Goal: Task Accomplishment & Management: Complete application form

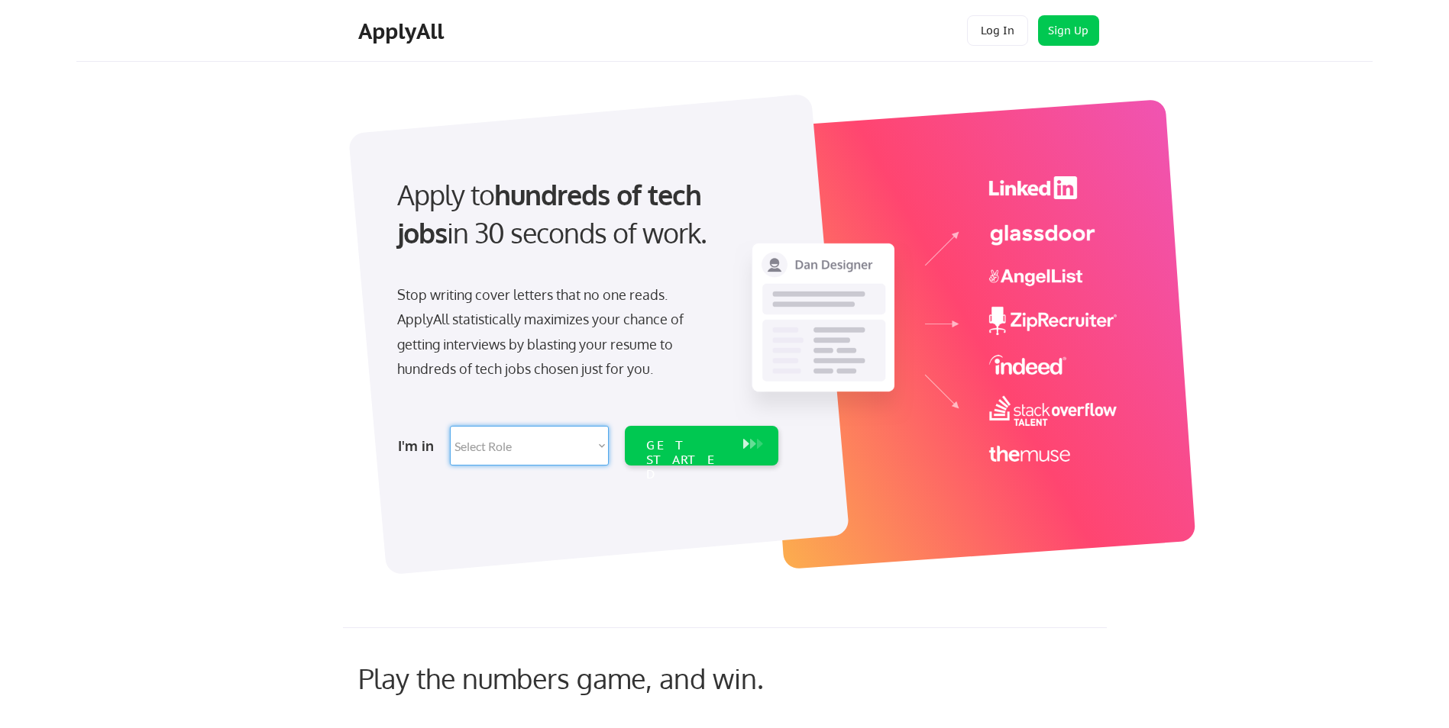
click at [566, 453] on select "Select Role Software Engineering Product Management Customer Success Sales UI/U…" at bounding box center [529, 446] width 159 height 40
select select ""tech_finance_biz_ops_cos""
click at [450, 426] on select "Select Role Software Engineering Product Management Customer Success Sales UI/U…" at bounding box center [529, 446] width 159 height 40
select select ""tech_finance_biz_ops_cos""
click at [588, 439] on select "Select Role Software Engineering Product Management Customer Success Sales UI/U…" at bounding box center [529, 446] width 159 height 40
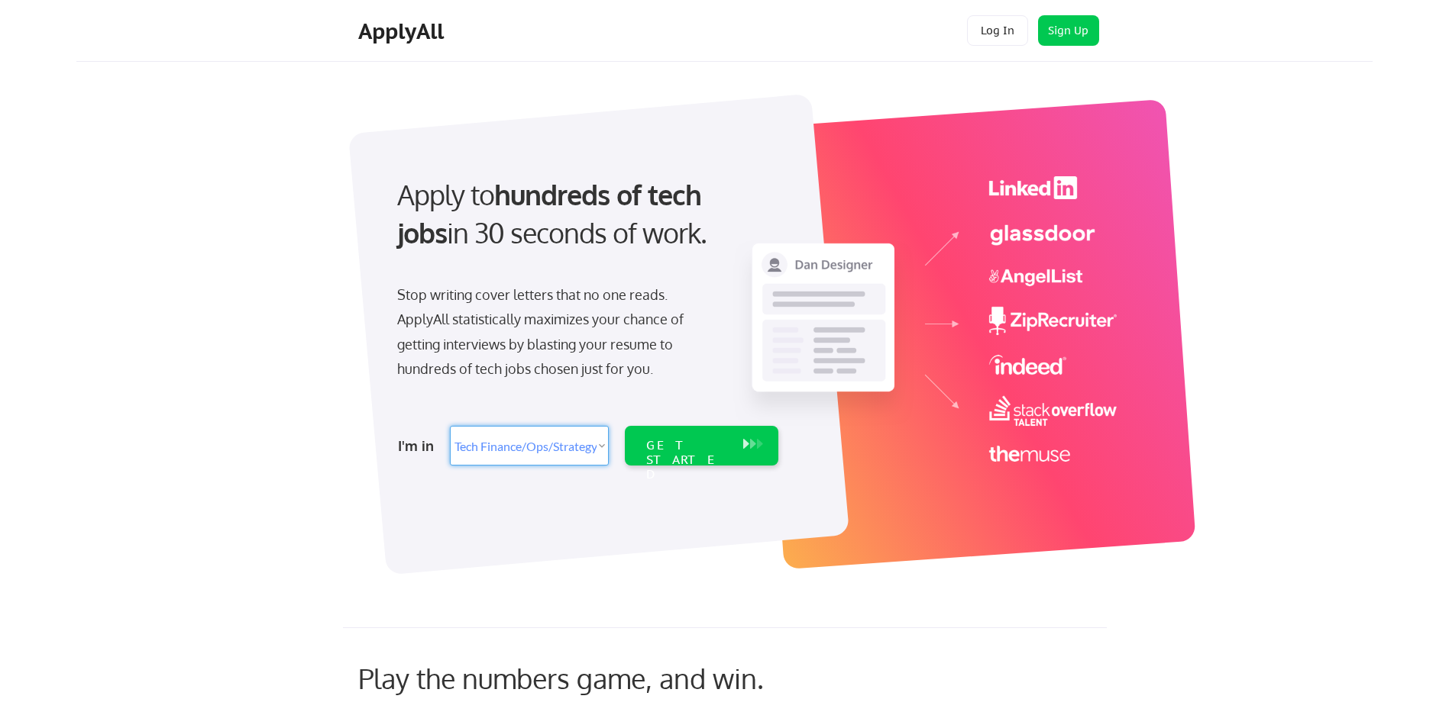
select select ""technical_project_program_mgmt""
click at [450, 426] on select "Select Role Software Engineering Product Management Customer Success Sales UI/U…" at bounding box center [529, 446] width 159 height 40
select select ""technical_project_program_mgmt""
click at [672, 437] on div "GET STARTED" at bounding box center [686, 446] width 97 height 40
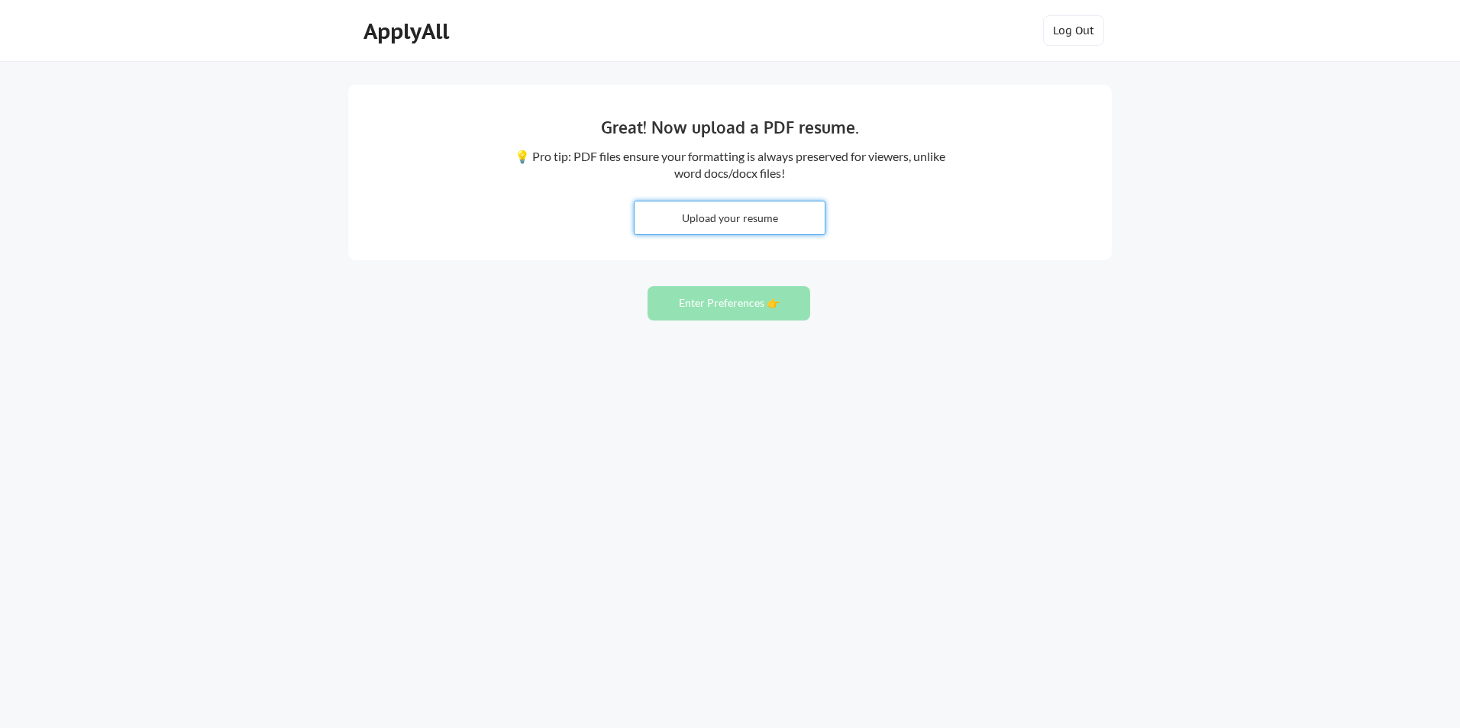
click at [725, 214] on input "file" at bounding box center [730, 218] width 190 height 33
type input "C:\fakepath\Mike_EL_Labban_Wireless_Telecom_RAN_Architect_2025.docx"
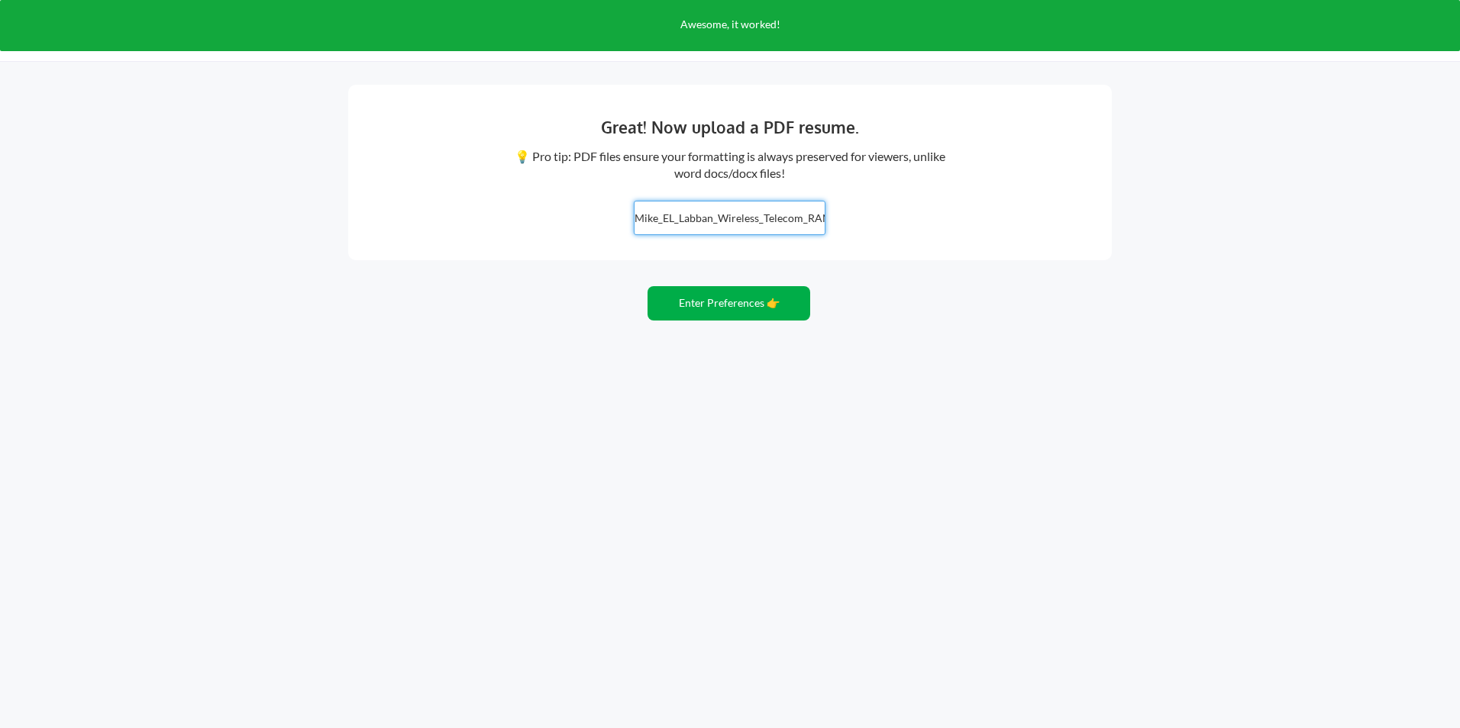
click at [679, 308] on button "Enter Preferences 👉" at bounding box center [729, 303] width 163 height 34
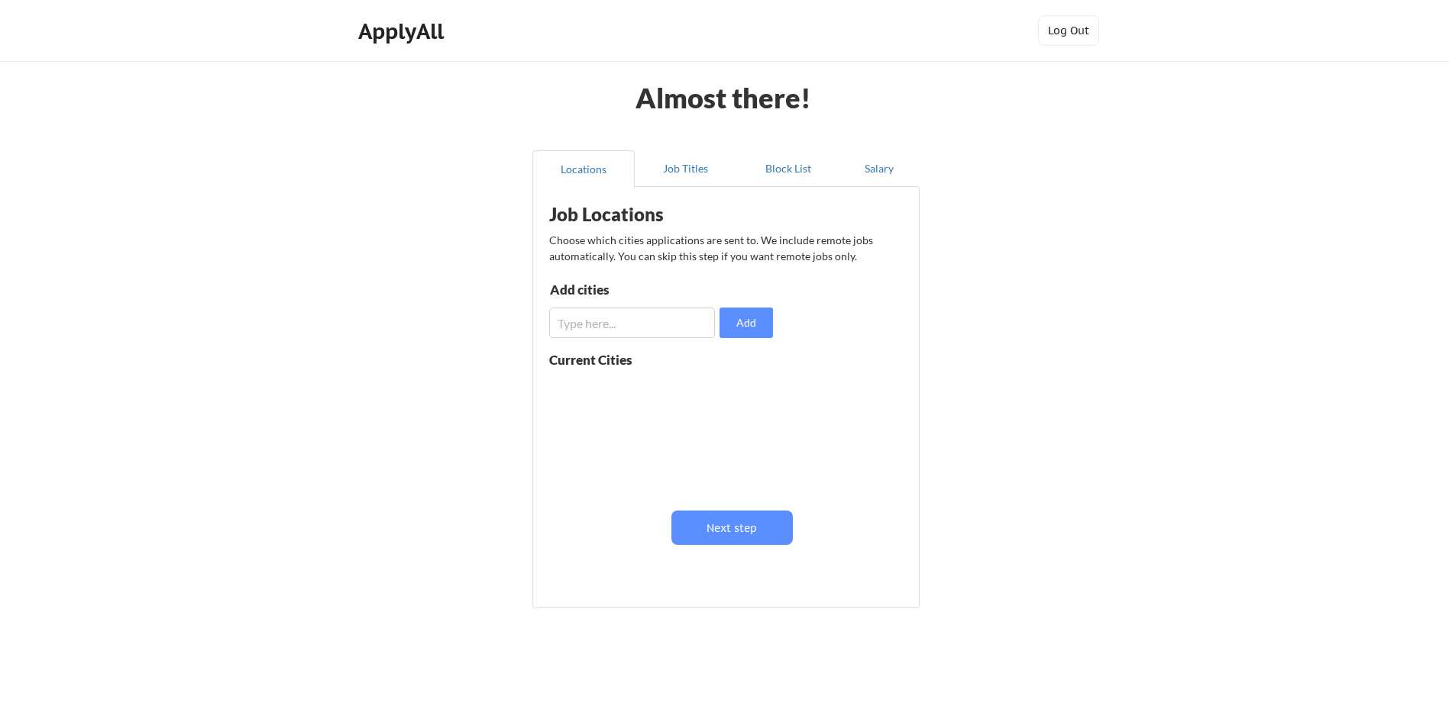
click at [593, 325] on input "input" at bounding box center [632, 323] width 166 height 31
type input "plano"
click at [736, 321] on button "Add" at bounding box center [745, 323] width 53 height 31
click at [592, 319] on input "input" at bounding box center [632, 323] width 166 height 31
type input "dubai"
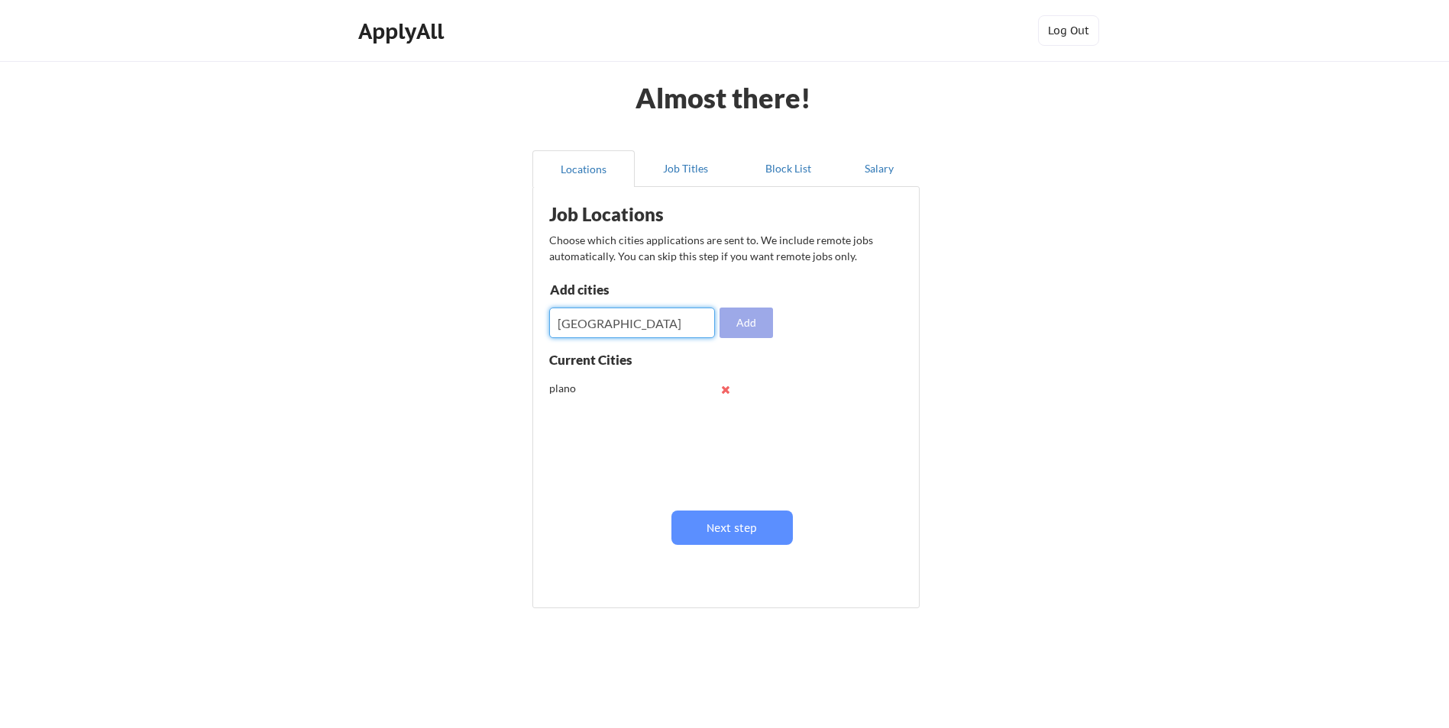
click at [745, 317] on button "Add" at bounding box center [745, 323] width 53 height 31
click at [593, 322] on input "input" at bounding box center [632, 323] width 166 height 31
type input "riyadh"
click at [750, 326] on button "Add" at bounding box center [745, 323] width 53 height 31
click at [616, 317] on input "input" at bounding box center [632, 323] width 166 height 31
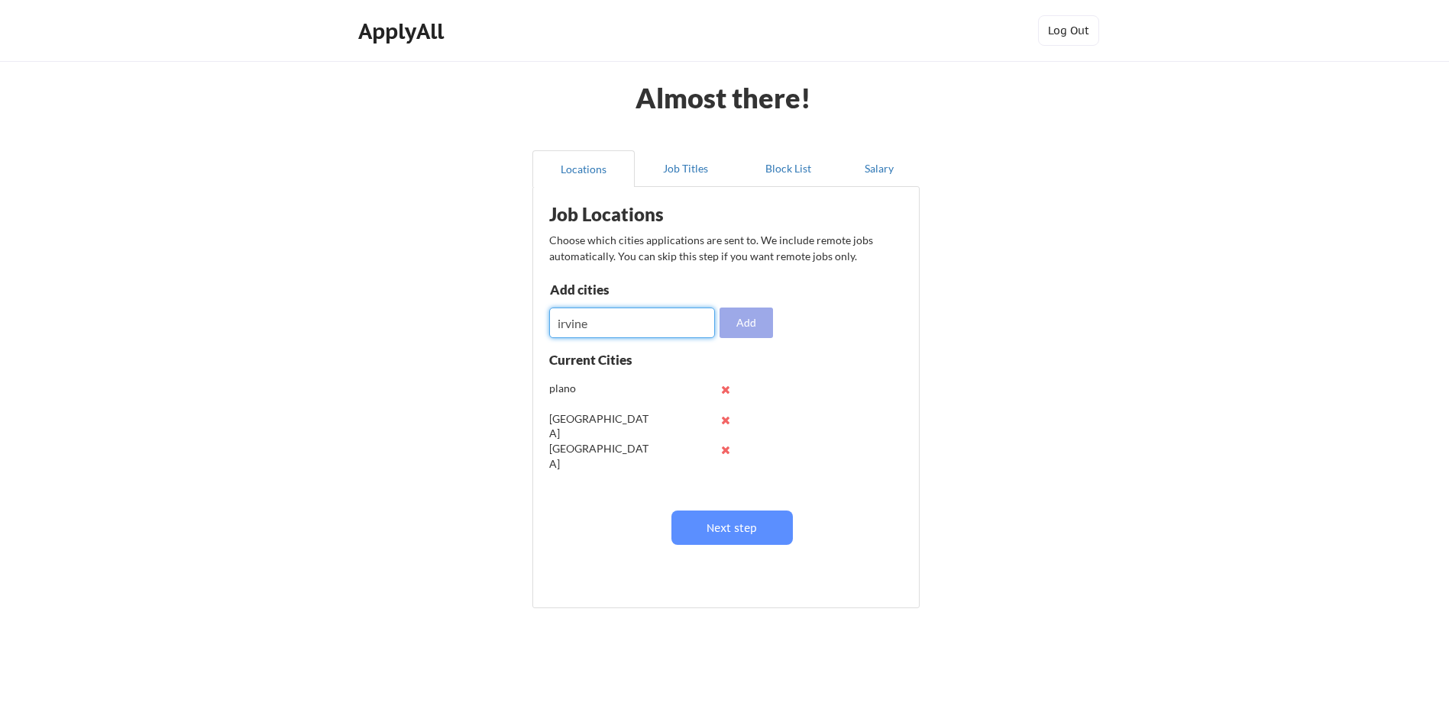
type input "irvine"
click at [746, 313] on button "Add" at bounding box center [745, 323] width 53 height 31
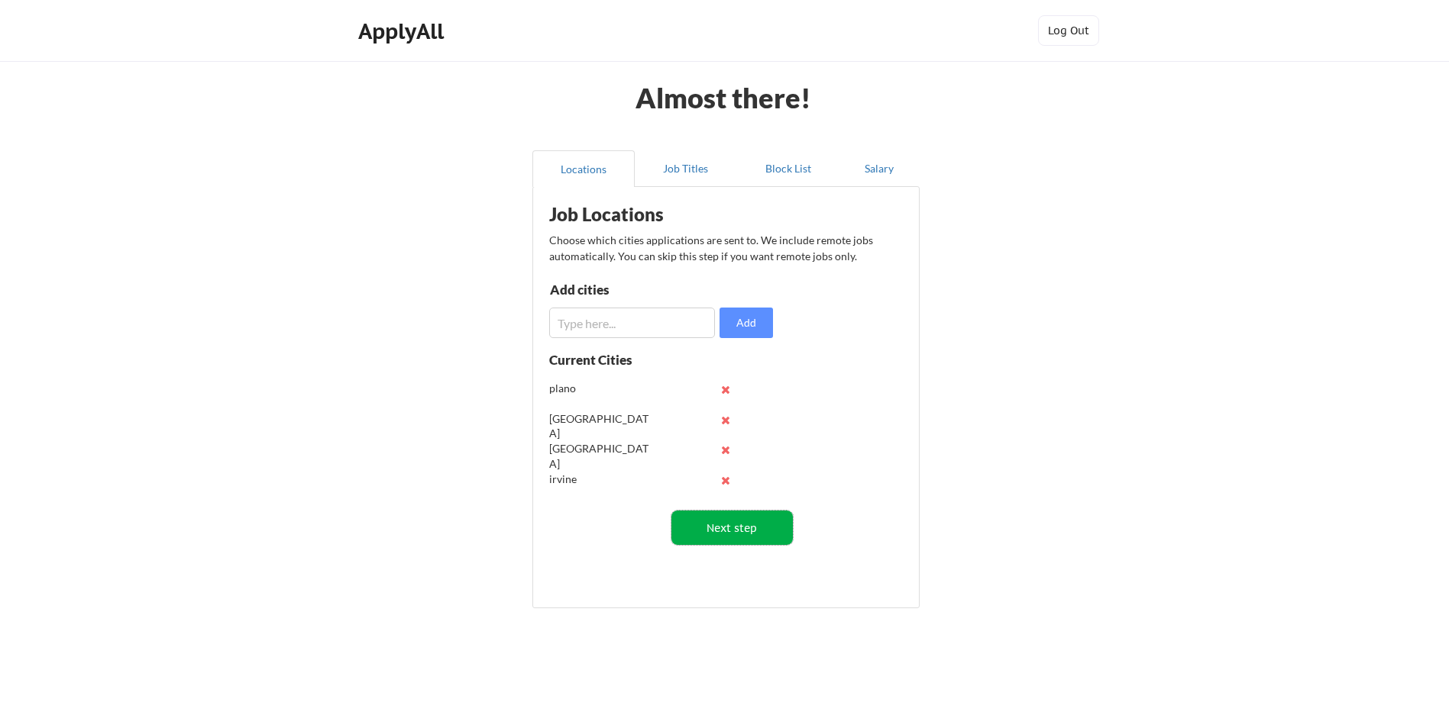
click at [742, 522] on button "Next step" at bounding box center [731, 528] width 121 height 34
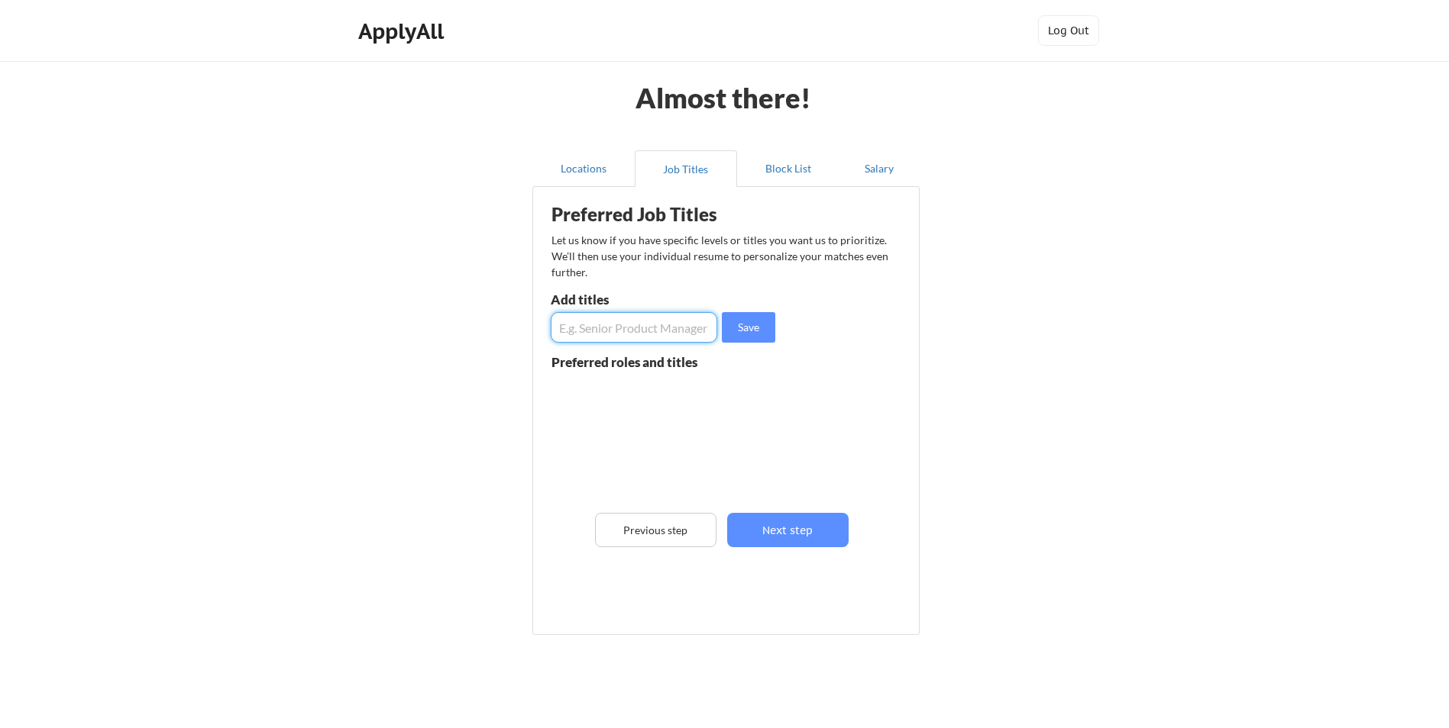
click at [609, 330] on input "input" at bounding box center [634, 327] width 166 height 31
type input "Solution Architect Telecom"
click at [748, 326] on button "Save" at bounding box center [748, 327] width 53 height 31
click at [644, 322] on input "input" at bounding box center [634, 327] width 166 height 31
type input "Product Manager"
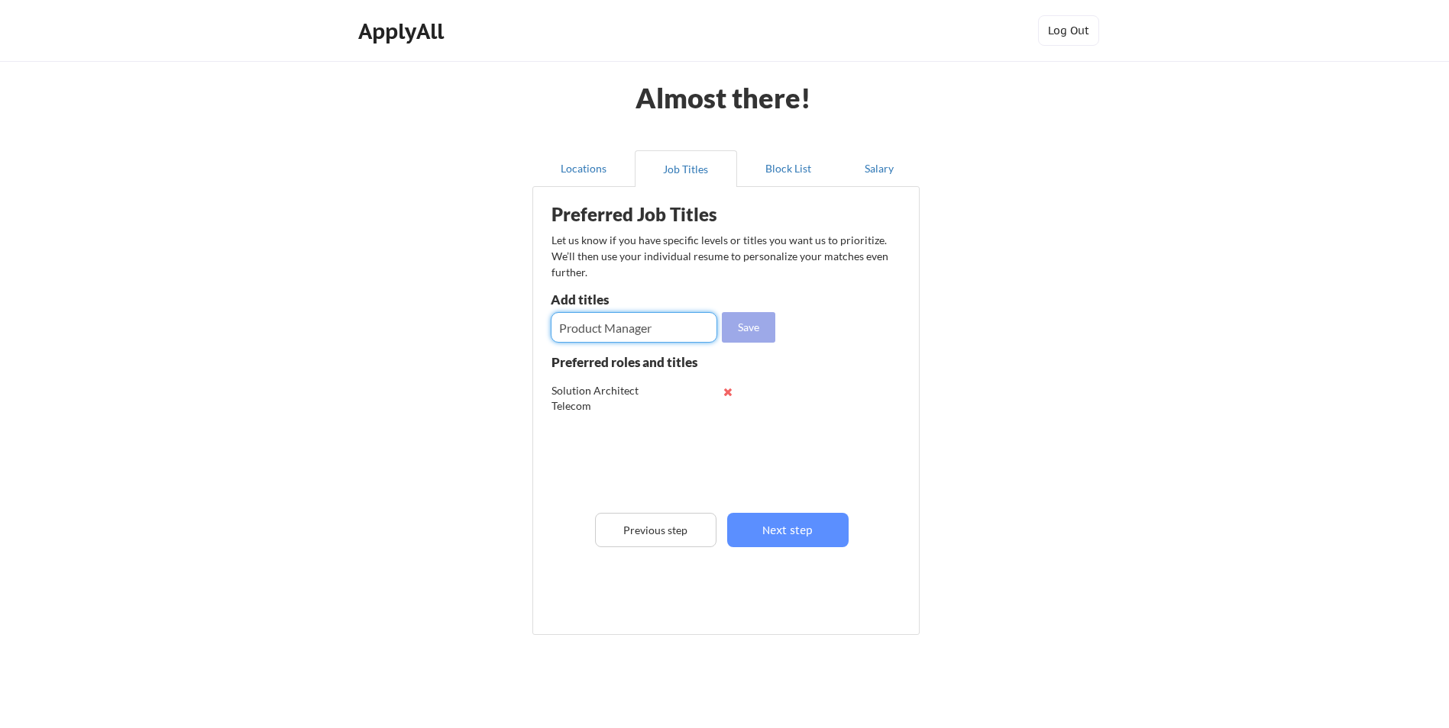
click at [722, 332] on button "Save" at bounding box center [748, 327] width 53 height 31
click at [652, 332] on input "input" at bounding box center [634, 327] width 166 height 31
type input "Program Director"
click at [751, 328] on button "Save" at bounding box center [748, 327] width 53 height 31
click at [645, 324] on input "input" at bounding box center [634, 327] width 166 height 31
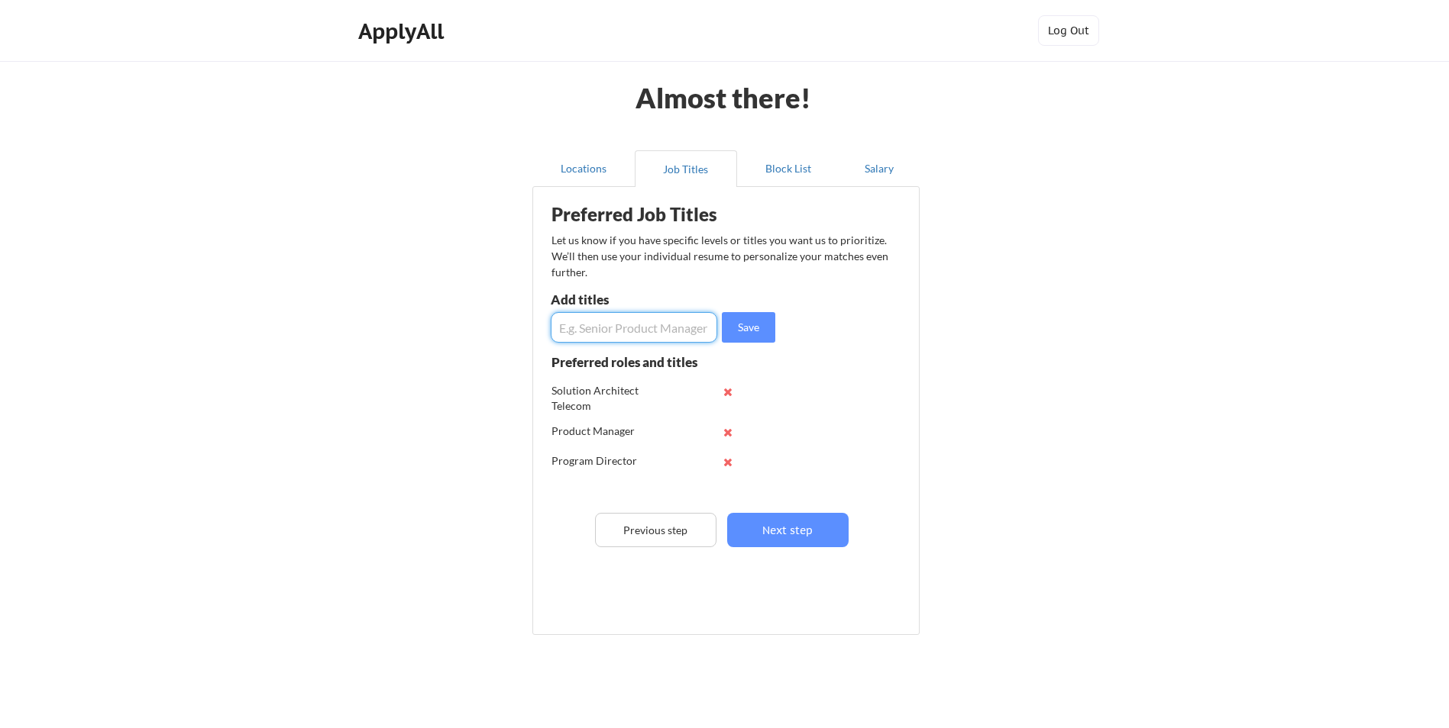
type input "R"
type input "5G RAN Manager"
click at [765, 332] on button "Save" at bounding box center [748, 327] width 53 height 31
click at [776, 525] on button "Next step" at bounding box center [787, 530] width 121 height 34
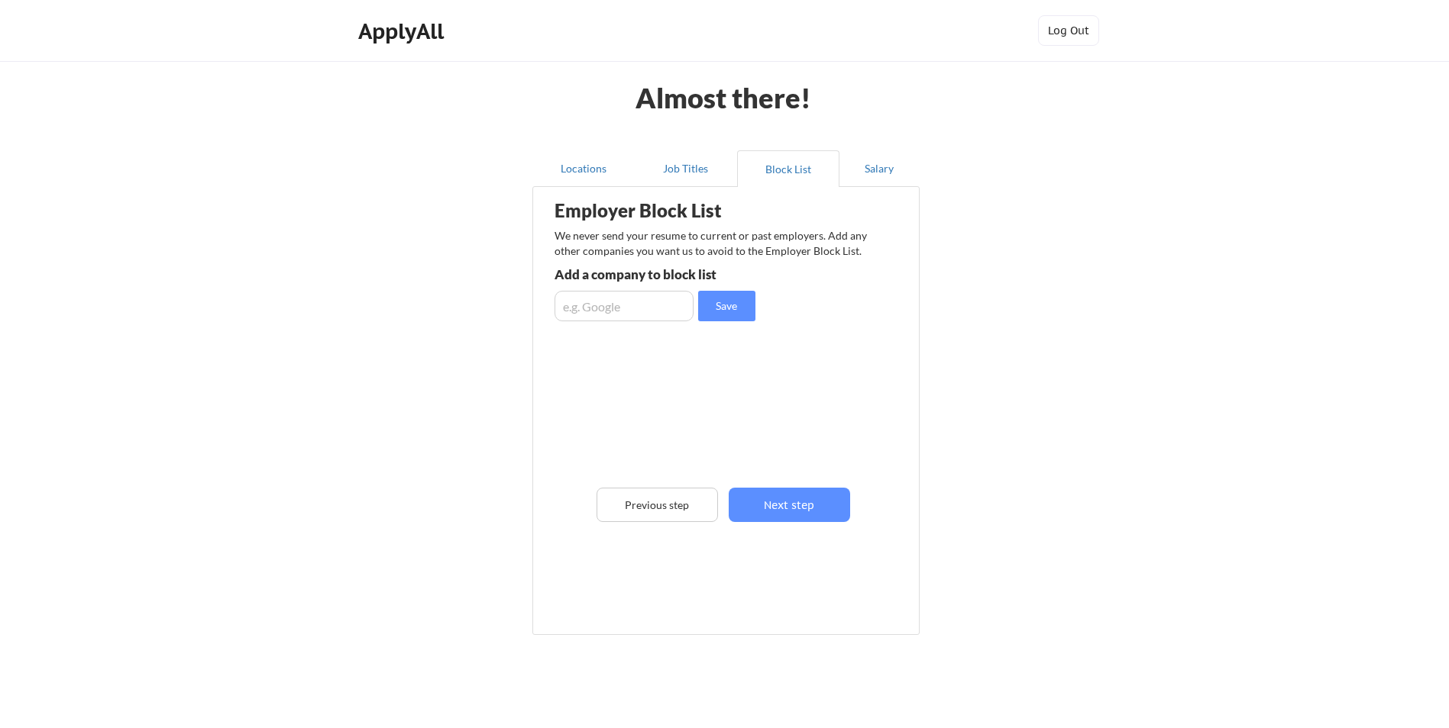
click at [625, 312] on input "input" at bounding box center [623, 306] width 139 height 31
type input "Ericsson"
click at [738, 307] on button "Save" at bounding box center [726, 306] width 57 height 31
click at [780, 506] on button "Next step" at bounding box center [788, 505] width 121 height 34
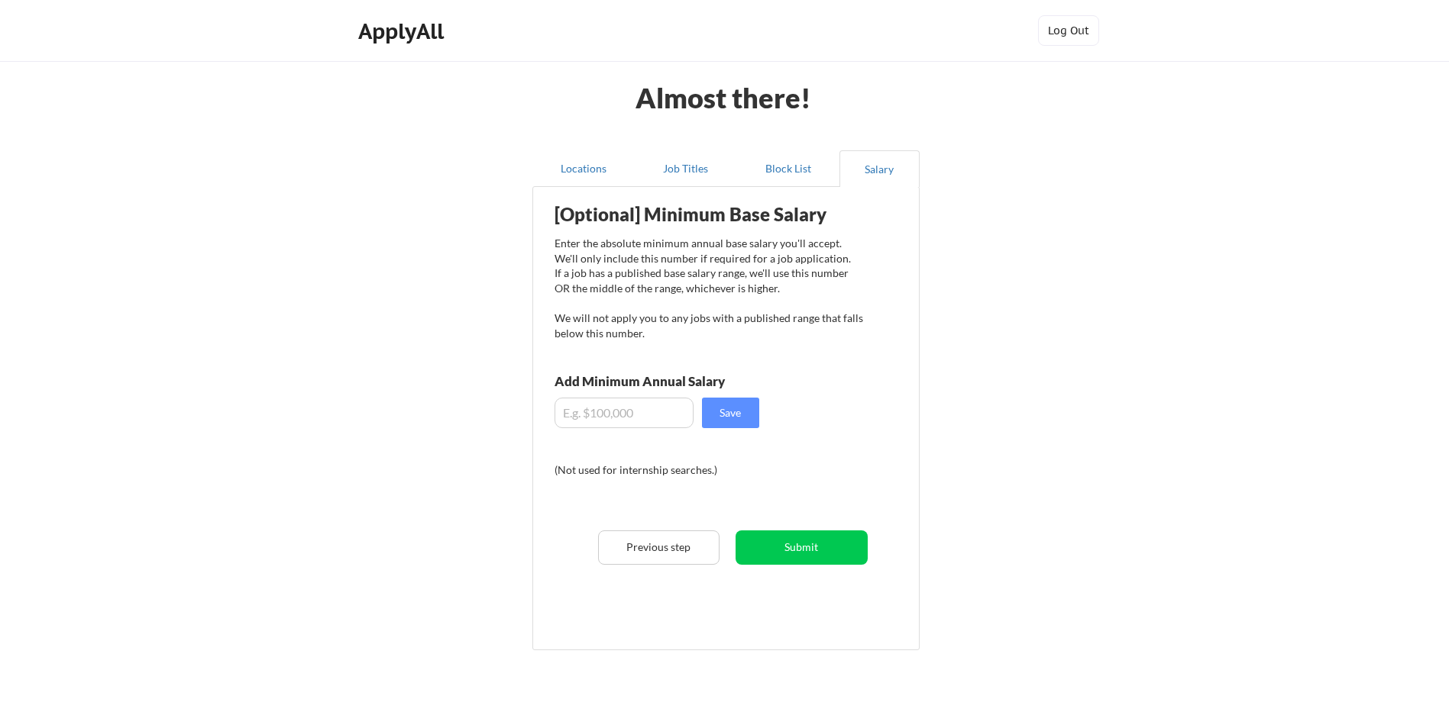
click at [652, 413] on input "input" at bounding box center [623, 413] width 139 height 31
type input "$120,000"
click at [722, 420] on button "Save" at bounding box center [730, 413] width 57 height 31
click at [790, 542] on button "Submit" at bounding box center [801, 548] width 132 height 34
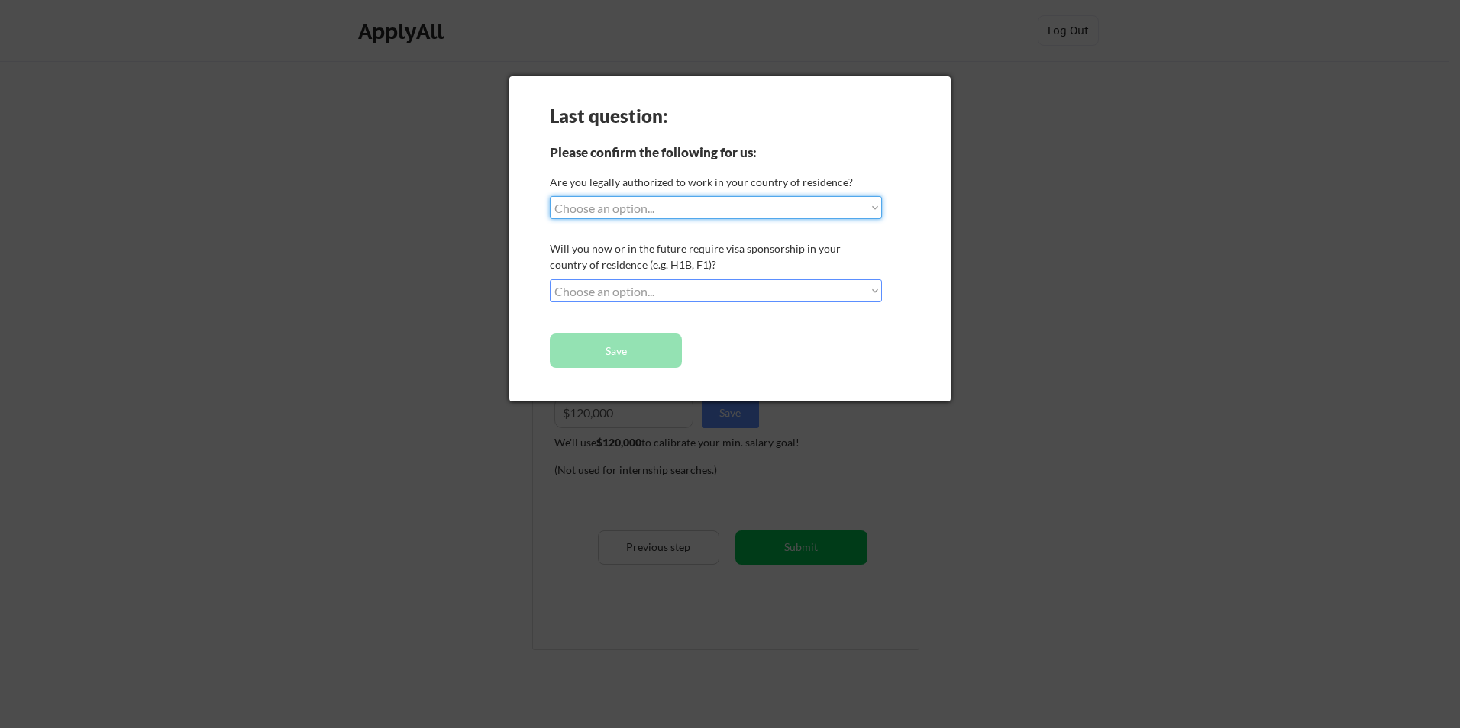
click at [615, 215] on select "Choose an option... Yes, I am a US Citizen Yes, I am a Canadian Citizen Yes, I …" at bounding box center [716, 207] width 332 height 23
select select ""yes__i_am_a_us_citizen""
click at [550, 196] on select "Choose an option... Yes, I am a US Citizen Yes, I am a Canadian Citizen Yes, I …" at bounding box center [716, 207] width 332 height 23
click at [606, 290] on select "Choose an option... No, I will not need sponsorship Yes, I will need sponsorship" at bounding box center [716, 290] width 332 height 23
select select ""no__i_will_not_need_sponsorship""
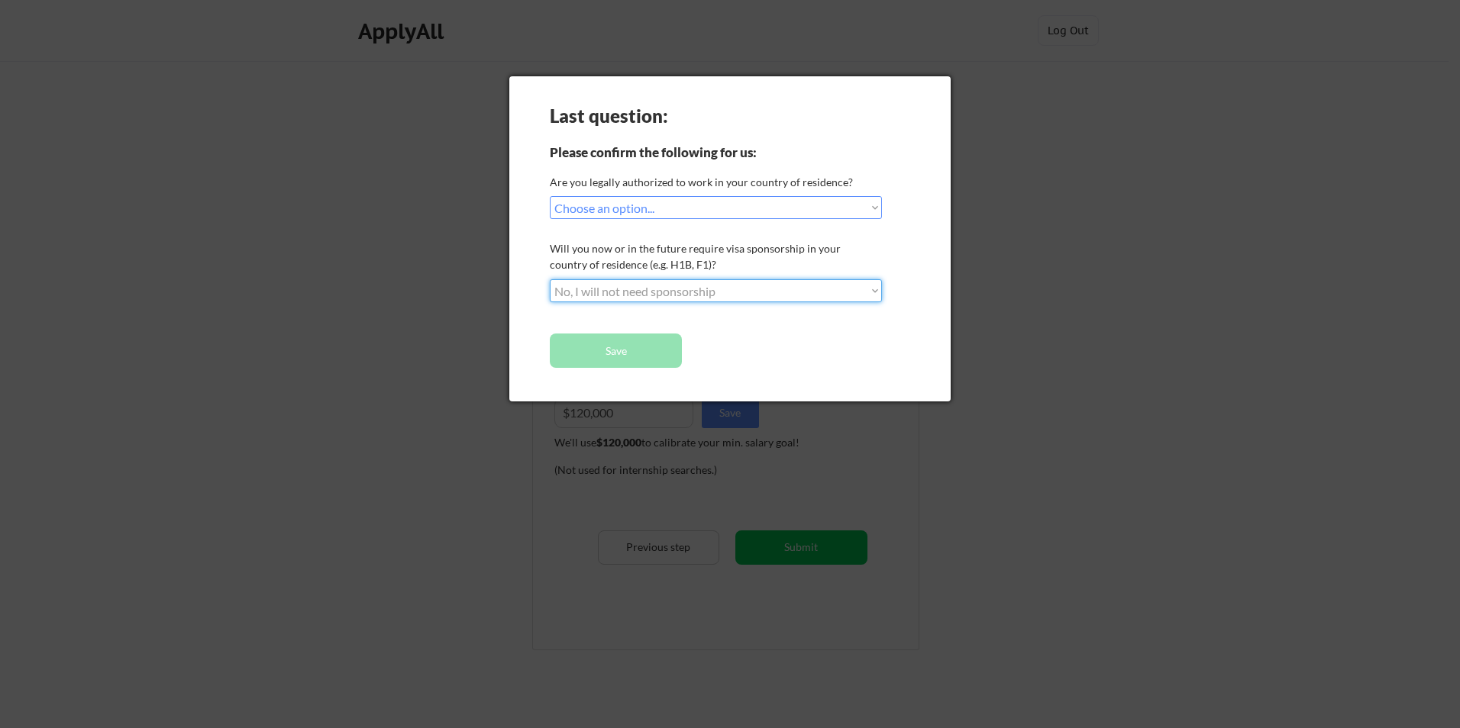
click at [550, 279] on select "Choose an option... No, I will not need sponsorship Yes, I will need sponsorship" at bounding box center [716, 290] width 332 height 23
click at [607, 352] on button "Save" at bounding box center [616, 351] width 132 height 34
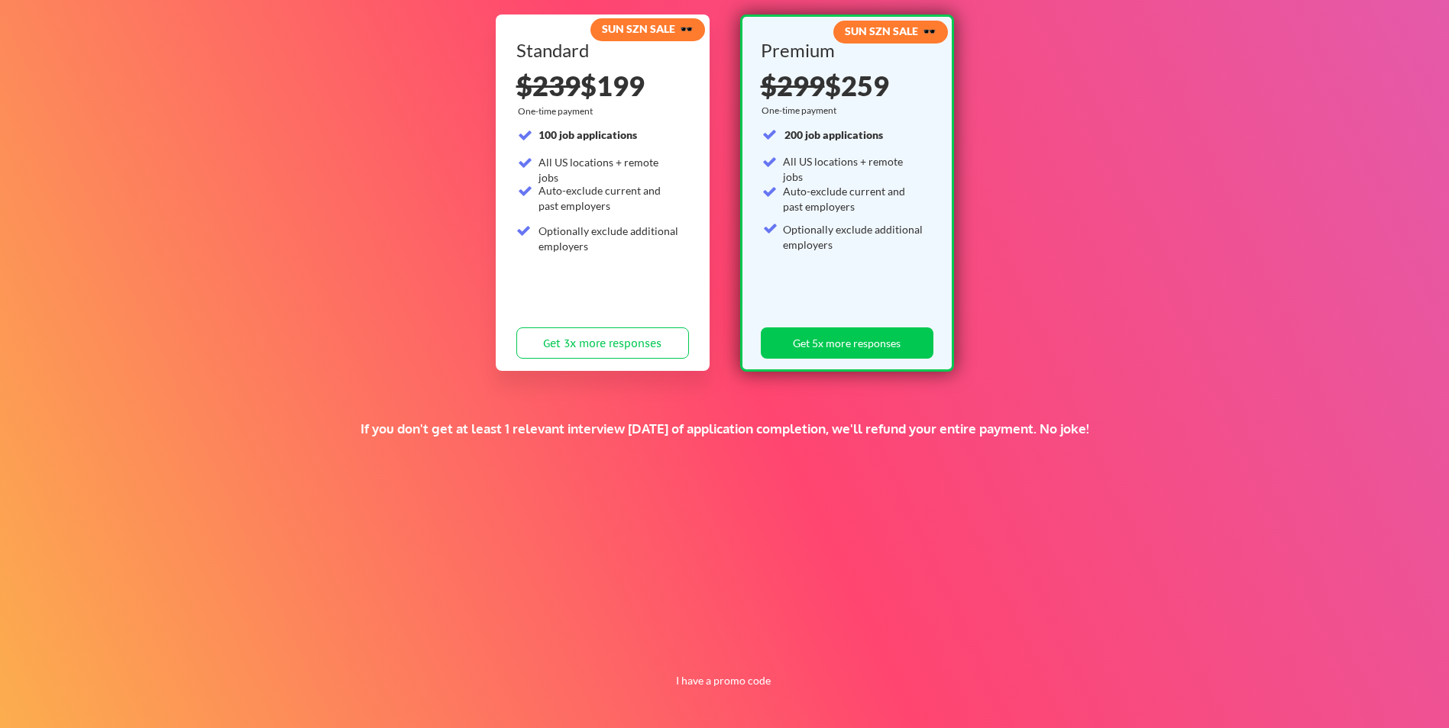
scroll to position [167, 0]
drag, startPoint x: 325, startPoint y: 423, endPoint x: 1150, endPoint y: 425, distance: 825.4
click at [1150, 425] on div "If you don't get at least 1 relevant interview [DATE] of application completion…" at bounding box center [724, 428] width 919 height 17
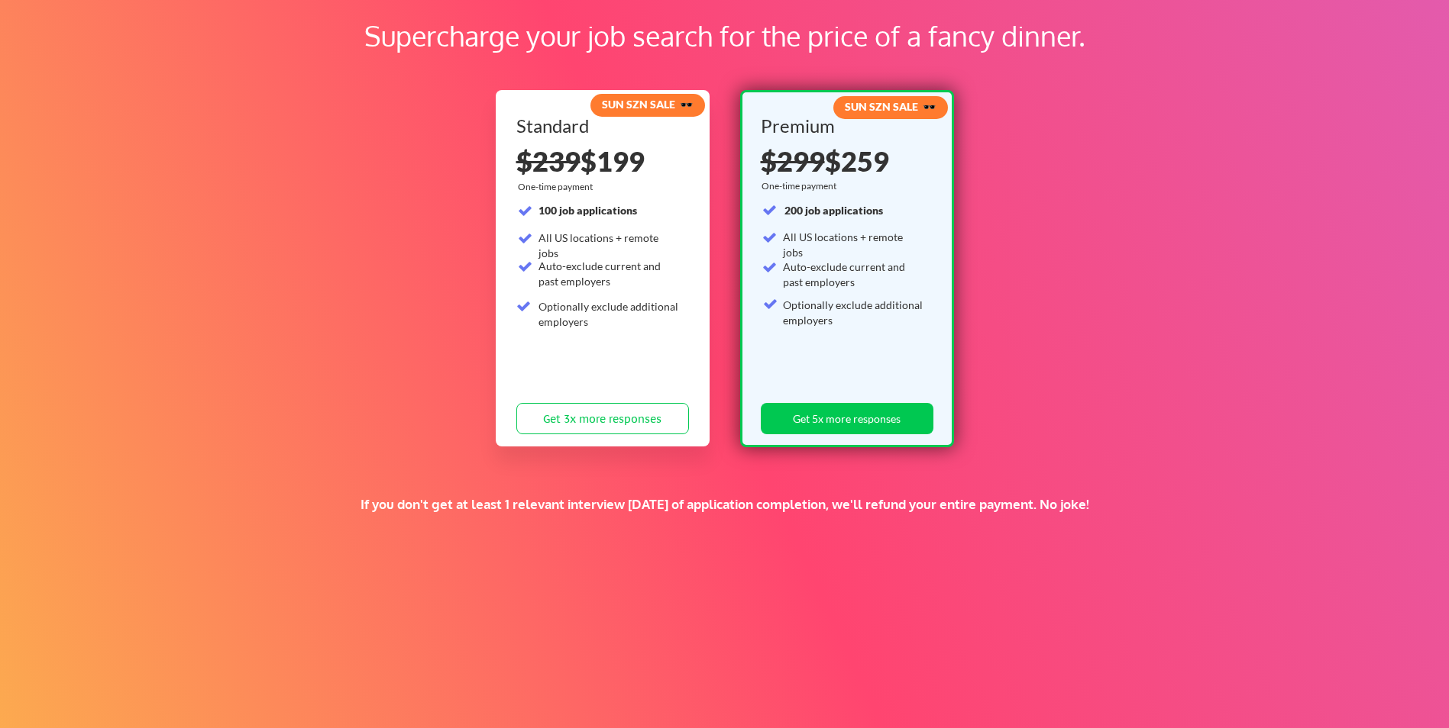
click at [586, 613] on div "Supercharge your job search for the price of a fancy dinner. SUN SZN SALE 🕶️ St…" at bounding box center [724, 387] width 1449 height 835
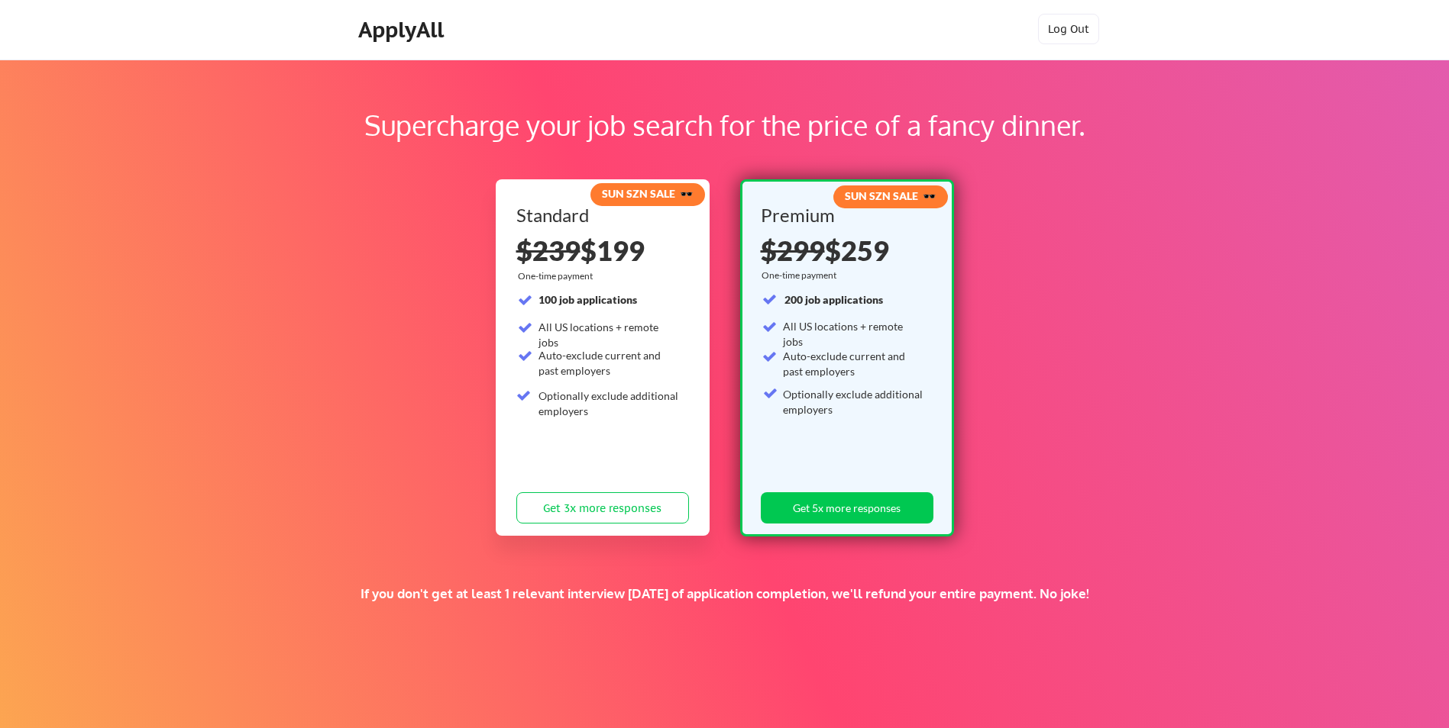
scroll to position [0, 0]
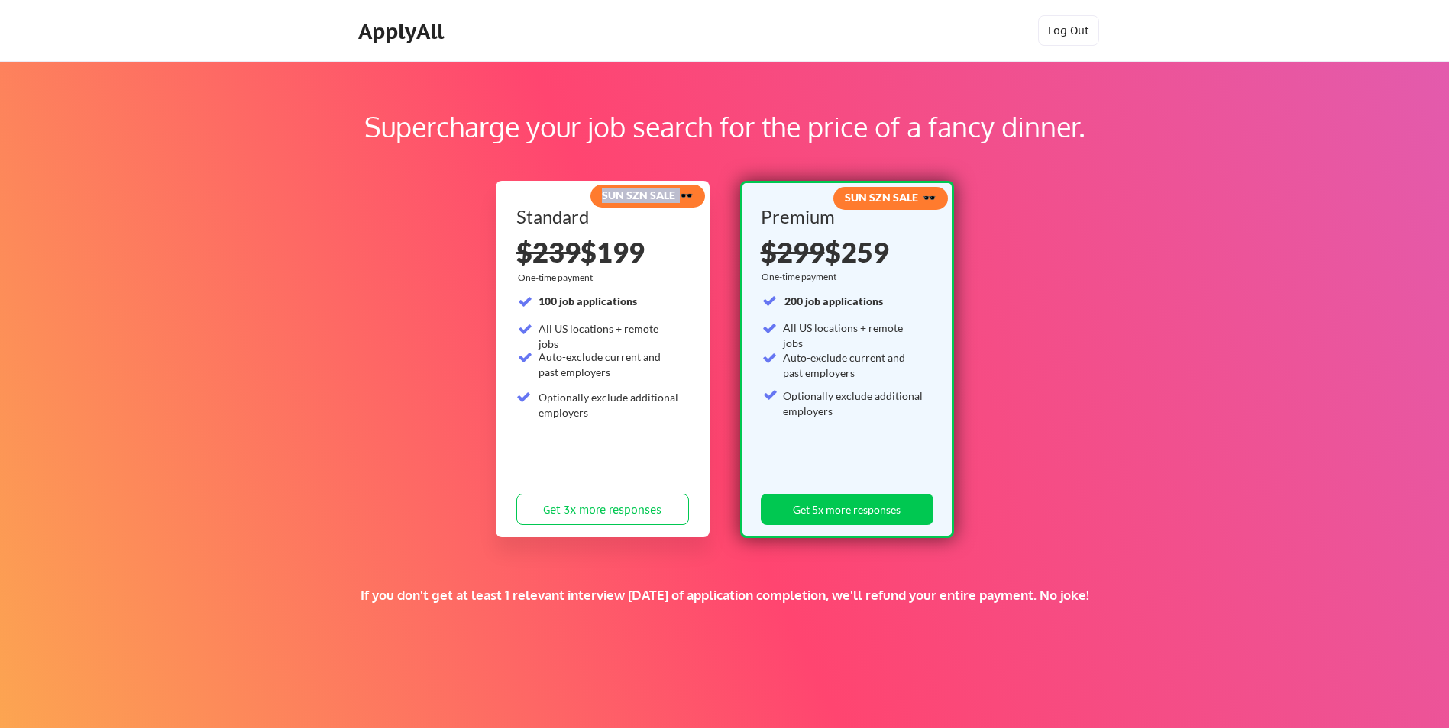
drag, startPoint x: 600, startPoint y: 193, endPoint x: 676, endPoint y: 201, distance: 76.0
click at [676, 201] on strong "SUN SZN SALE 🕶️" at bounding box center [647, 195] width 91 height 13
drag, startPoint x: 676, startPoint y: 201, endPoint x: 670, endPoint y: 230, distance: 29.5
click at [670, 230] on div "Standard $239 $199 One-time payment 100 job applications All US locations + rem…" at bounding box center [602, 370] width 173 height 325
drag, startPoint x: 783, startPoint y: 357, endPoint x: 830, endPoint y: 367, distance: 48.2
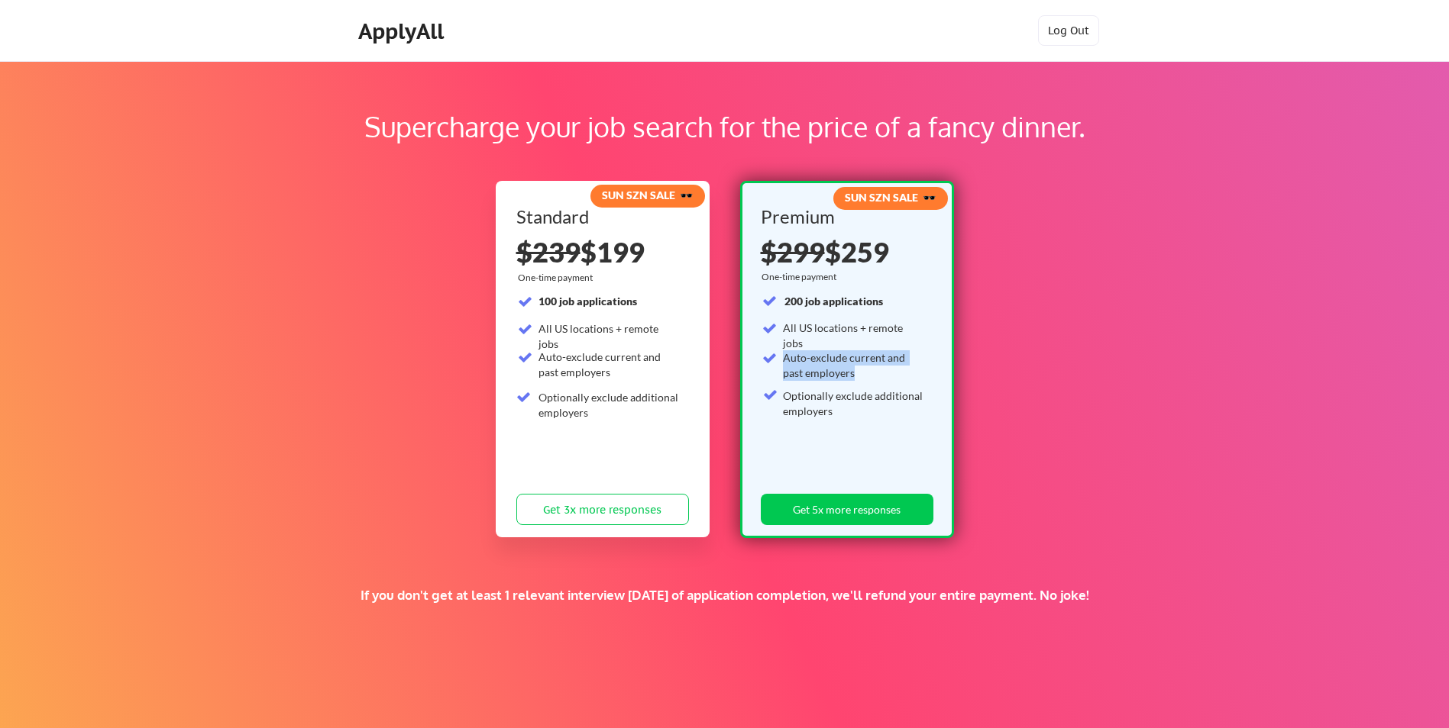
click at [830, 367] on div "Auto-exclude current and past employers" at bounding box center [853, 365] width 141 height 30
drag, startPoint x: 830, startPoint y: 367, endPoint x: 845, endPoint y: 407, distance: 43.0
click at [845, 407] on div "Optionally exclude additional employers" at bounding box center [853, 404] width 141 height 30
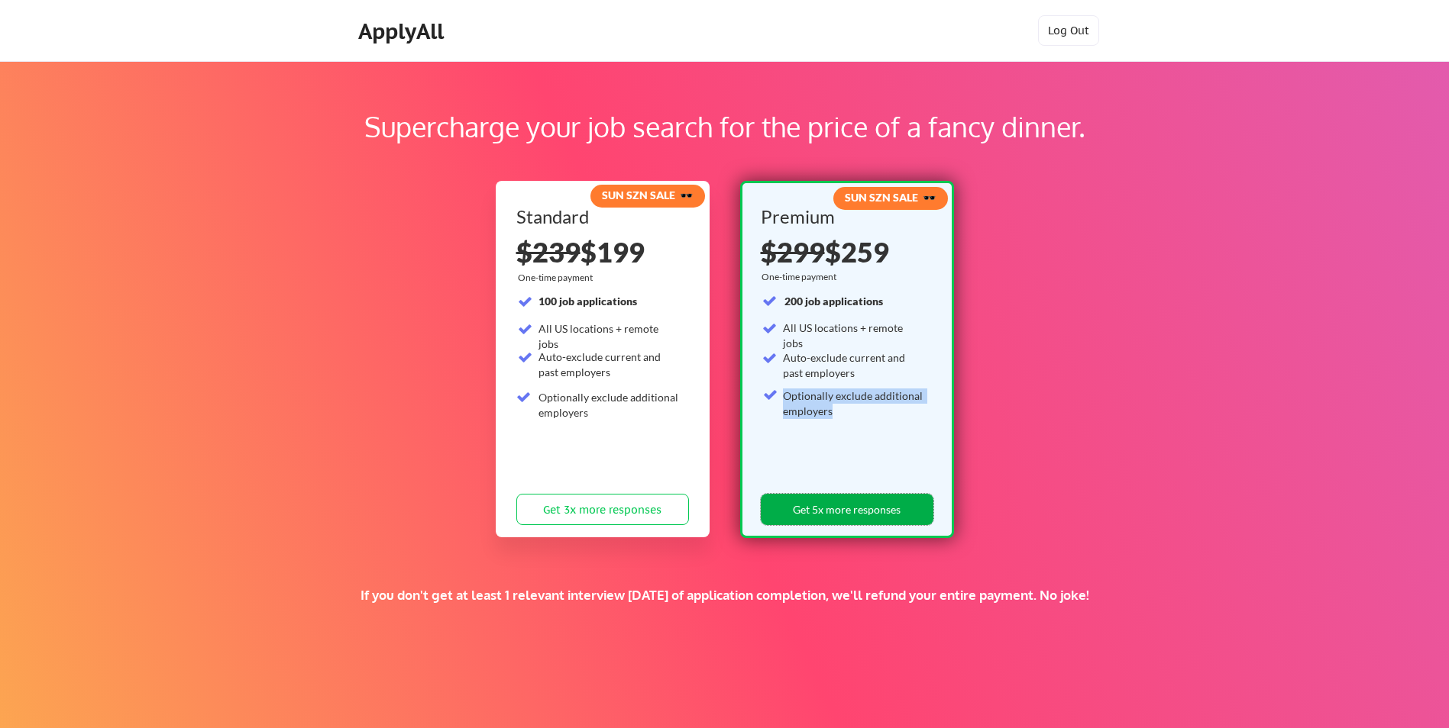
drag, startPoint x: 845, startPoint y: 407, endPoint x: 816, endPoint y: 511, distance: 107.8
click at [816, 511] on button "Get 5x more responses" at bounding box center [847, 509] width 173 height 31
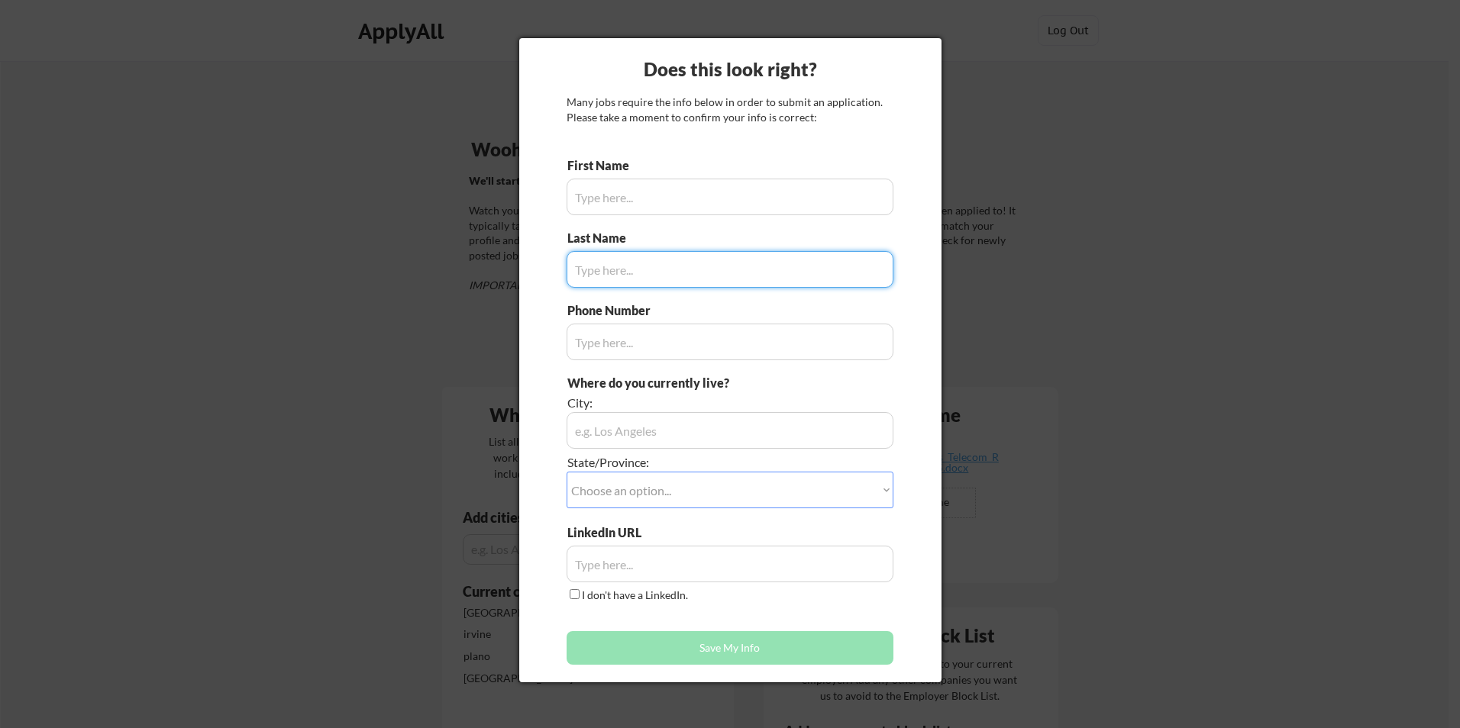
type input "[PERSON_NAME]"
type input "[PHONE_NUMBER]"
type input "[GEOGRAPHIC_DATA], [GEOGRAPHIC_DATA], [GEOGRAPHIC_DATA]"
type input "EL LABBAN"
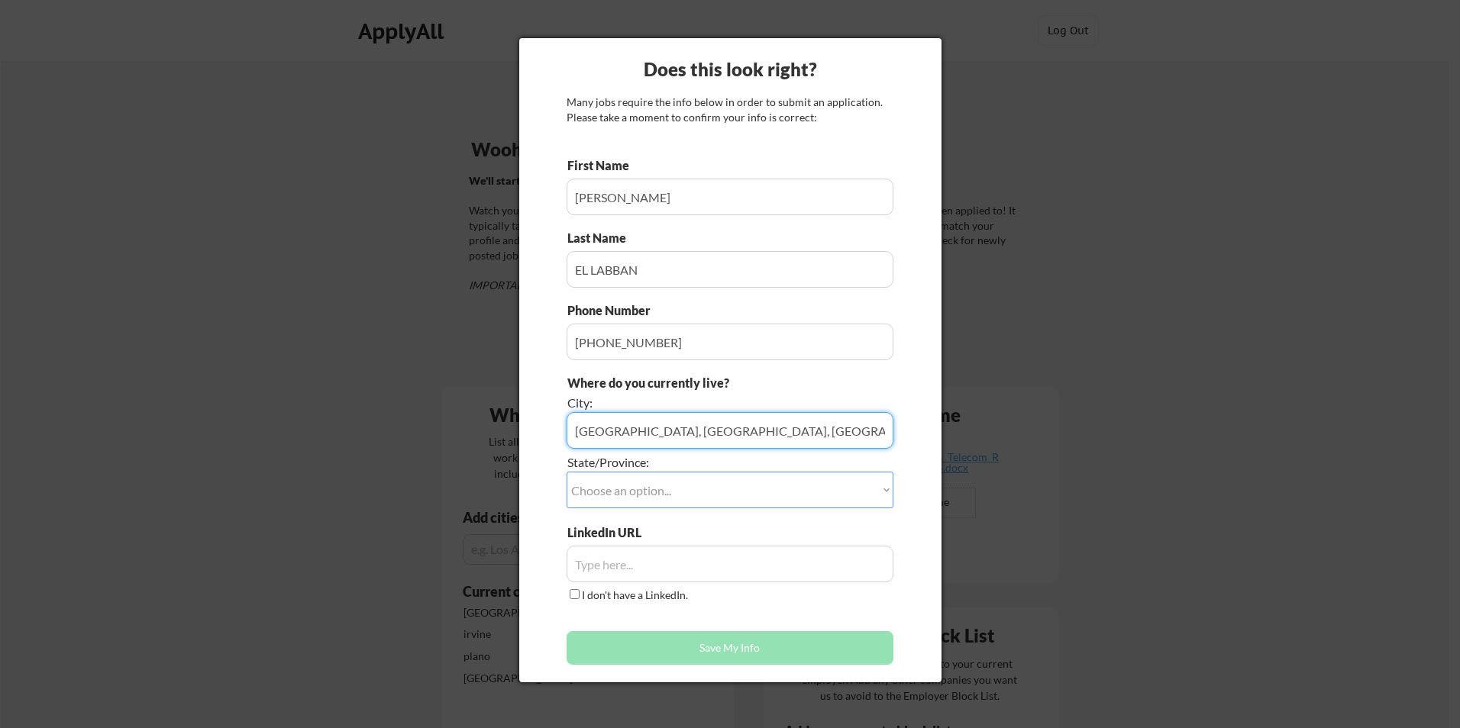
drag, startPoint x: 669, startPoint y: 441, endPoint x: 543, endPoint y: 442, distance: 126.0
click at [543, 442] on div "Does this look right? Many jobs require the info below in order to submit an ap…" at bounding box center [730, 360] width 422 height 644
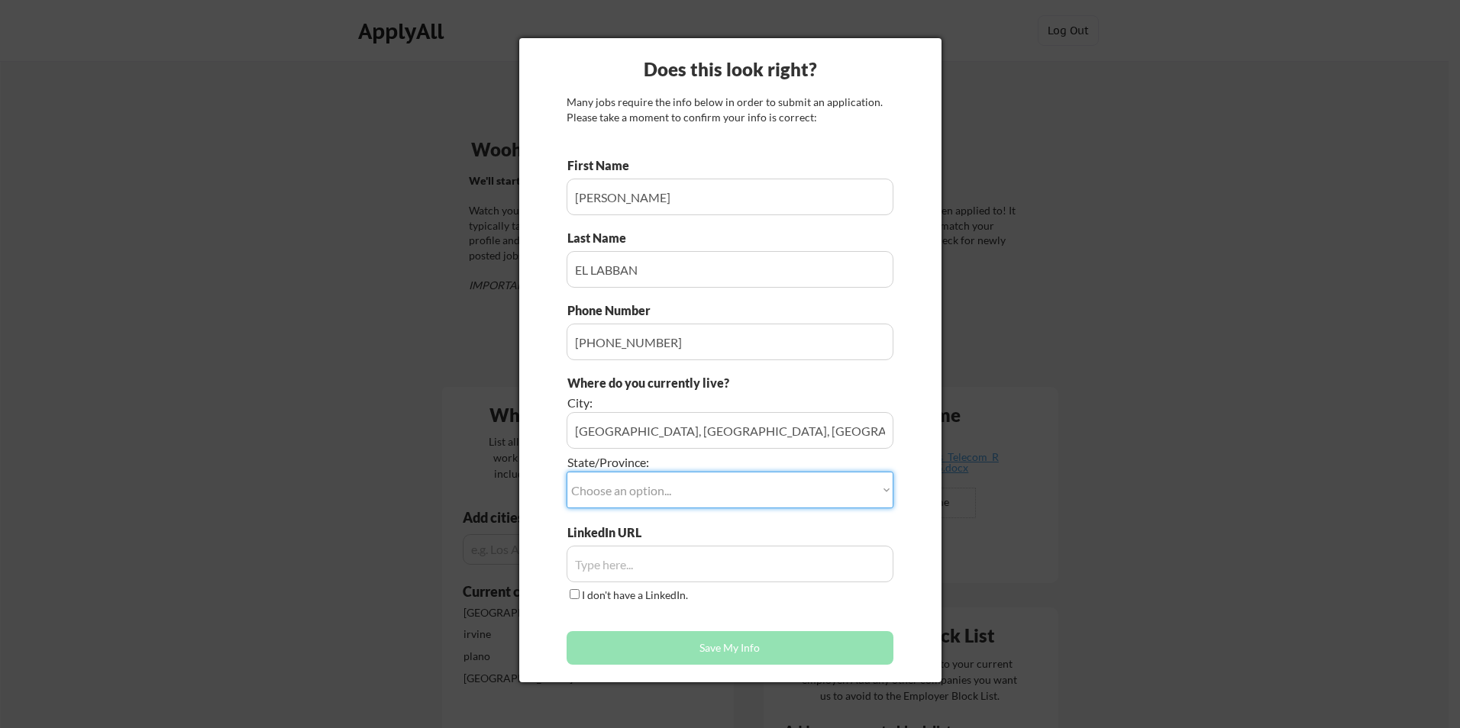
click at [660, 499] on select "Choose an option... Other/Not Applicable [US_STATE] [US_STATE] [GEOGRAPHIC_DATA…" at bounding box center [730, 490] width 327 height 37
select select ""[US_STATE]""
click at [567, 472] on select "Choose an option... Other/Not Applicable [US_STATE] [US_STATE] [GEOGRAPHIC_DATA…" at bounding box center [730, 490] width 327 height 37
click at [583, 593] on label "I don't have a LinkedIn." at bounding box center [635, 595] width 106 height 13
click at [580, 593] on input "I don't have a LinkedIn." at bounding box center [575, 594] width 10 height 10
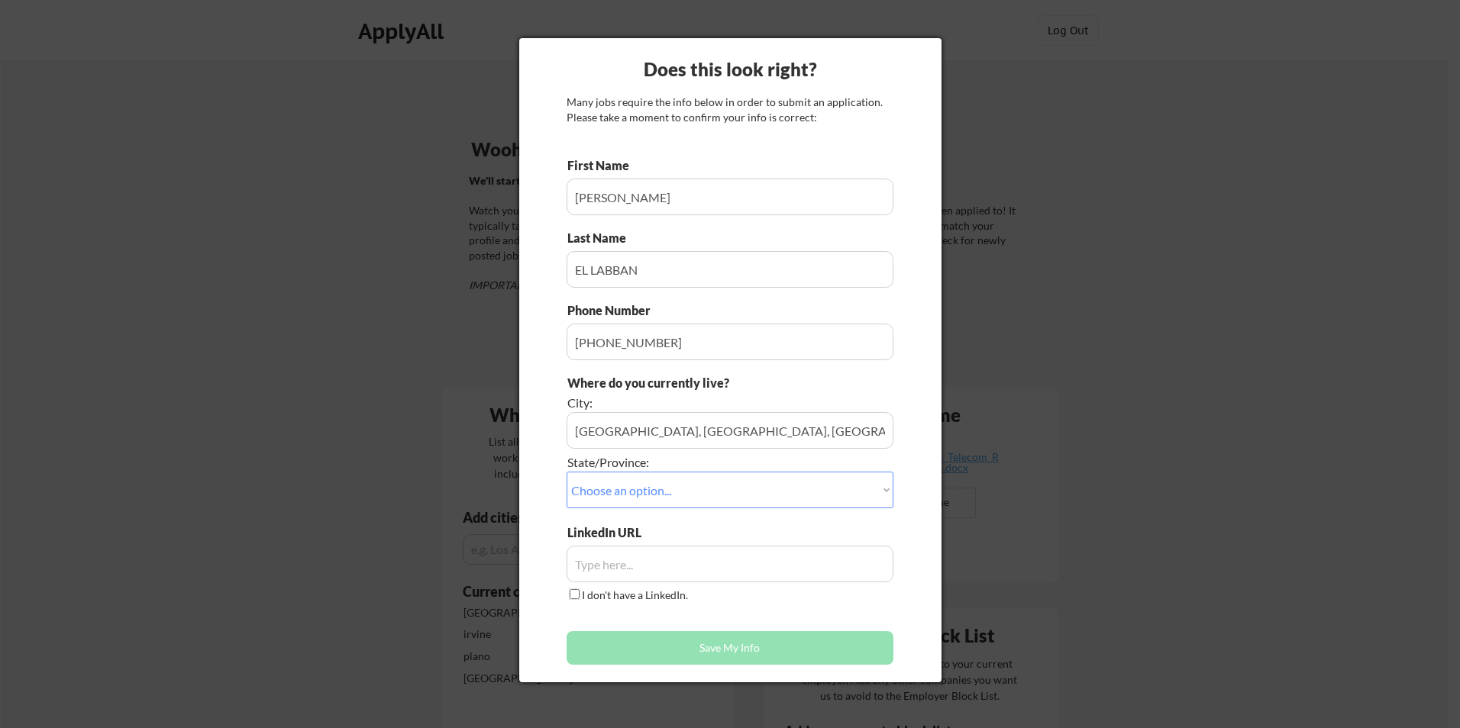
checkbox input "true"
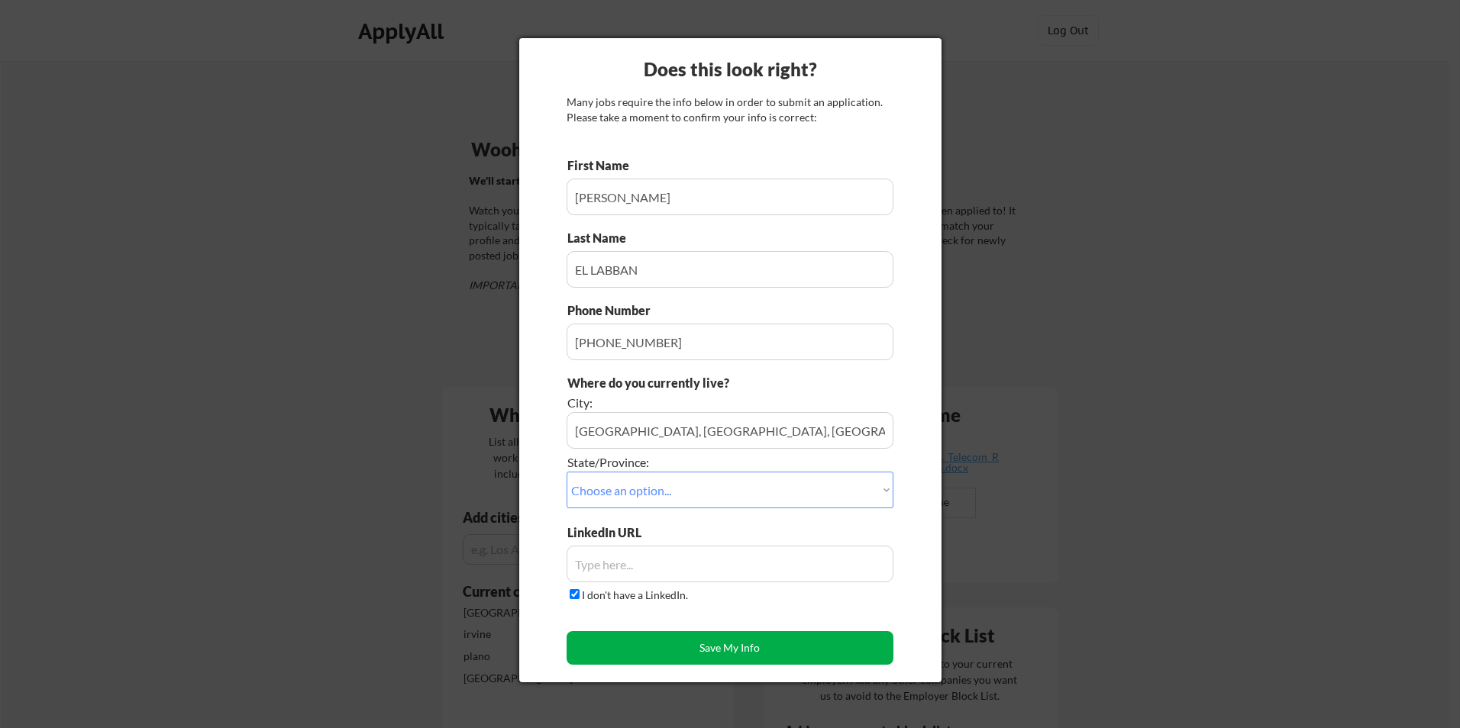
click at [677, 649] on button "Save My Info" at bounding box center [730, 648] width 327 height 34
type input "[GEOGRAPHIC_DATA], [GEOGRAPHIC_DATA], [GEOGRAPHIC_DATA], [US_STATE]"
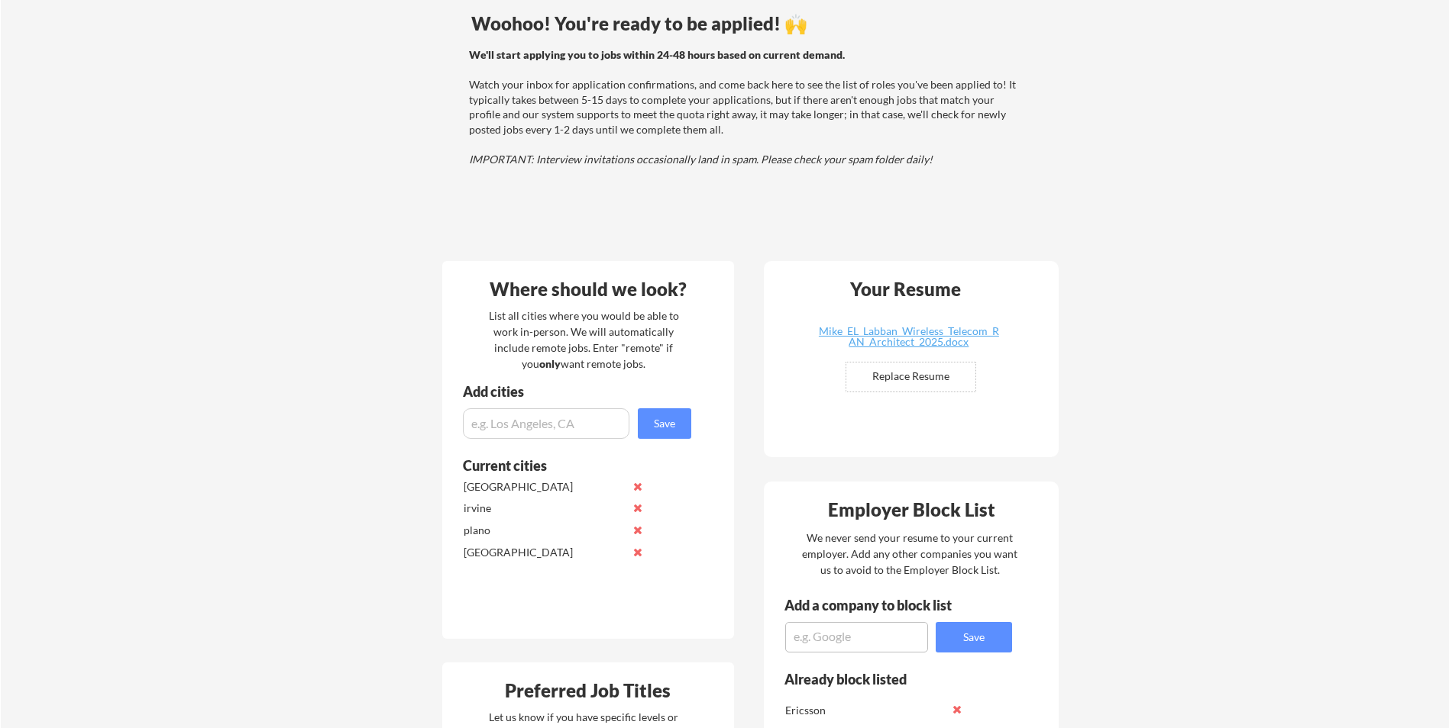
scroll to position [153, 0]
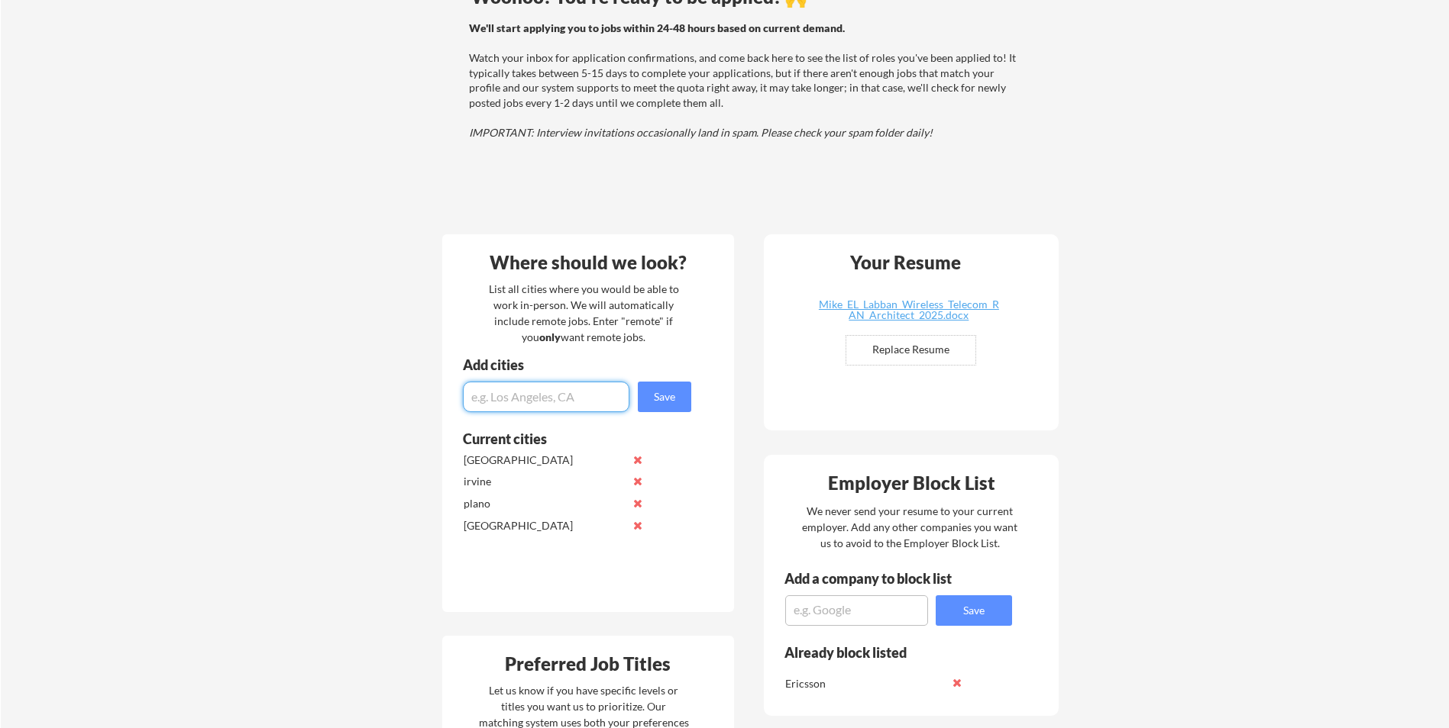
click at [513, 405] on input "input" at bounding box center [546, 397] width 166 height 31
type input "[GEOGRAPHIC_DATA]"
click at [677, 392] on button "Save" at bounding box center [664, 397] width 53 height 31
click at [514, 398] on input "input" at bounding box center [546, 397] width 166 height 31
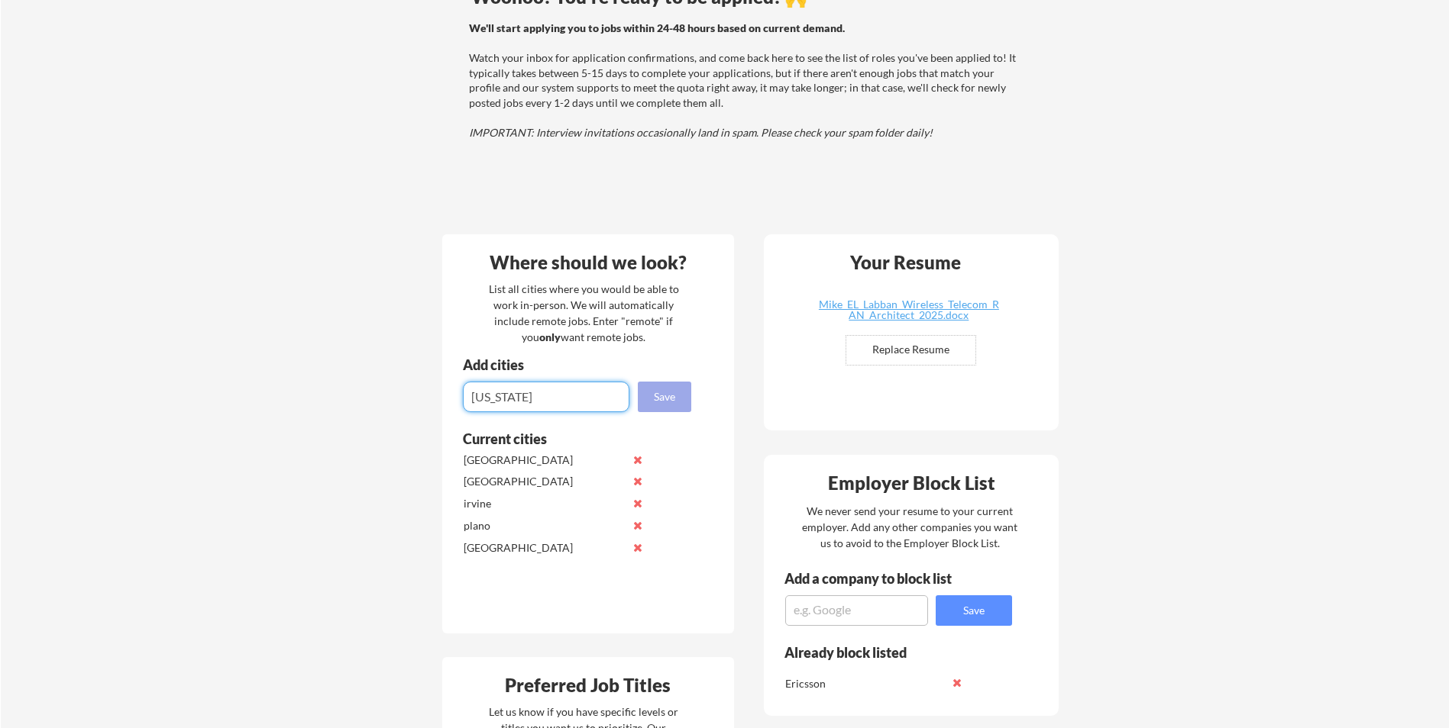
type input "[US_STATE]"
click at [673, 396] on button "Save" at bounding box center [664, 397] width 53 height 31
type input "Jeddah, KSA"
click at [686, 399] on button "Save" at bounding box center [664, 397] width 53 height 31
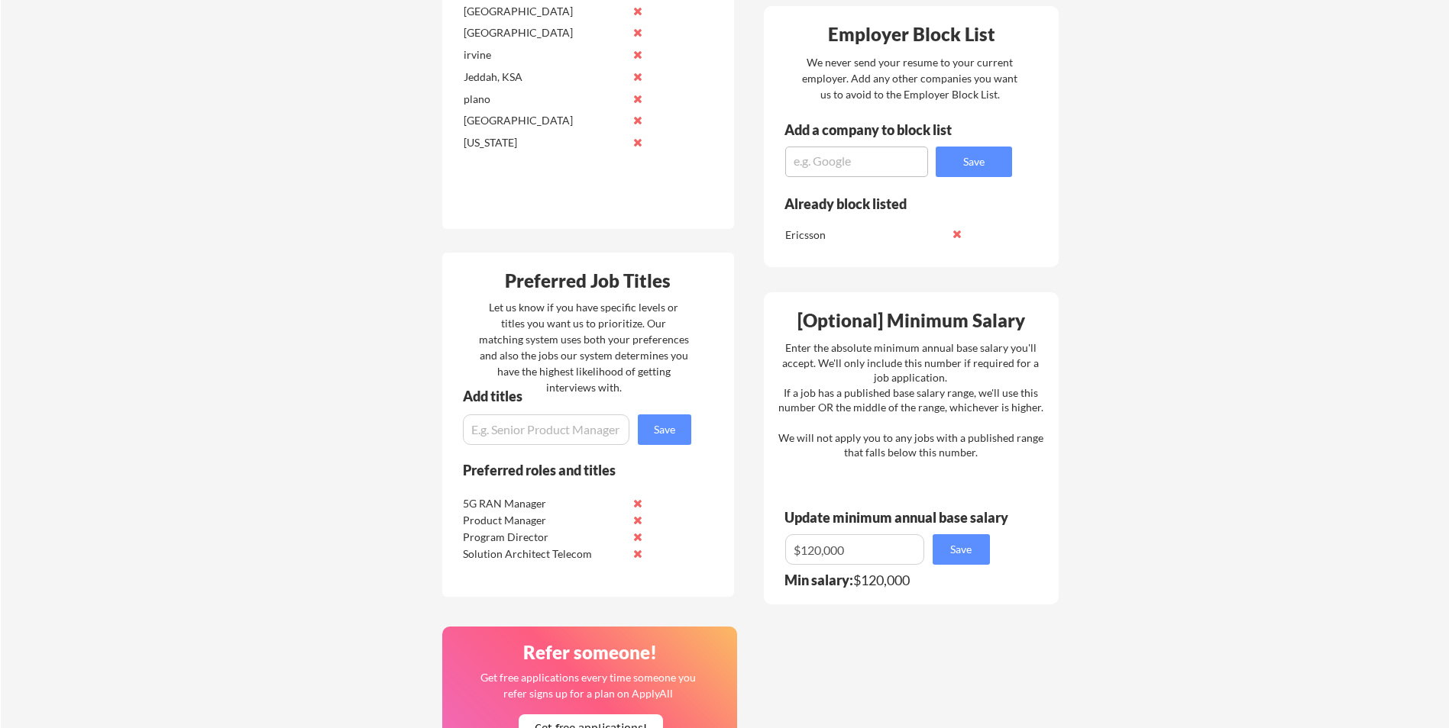
scroll to position [611, 0]
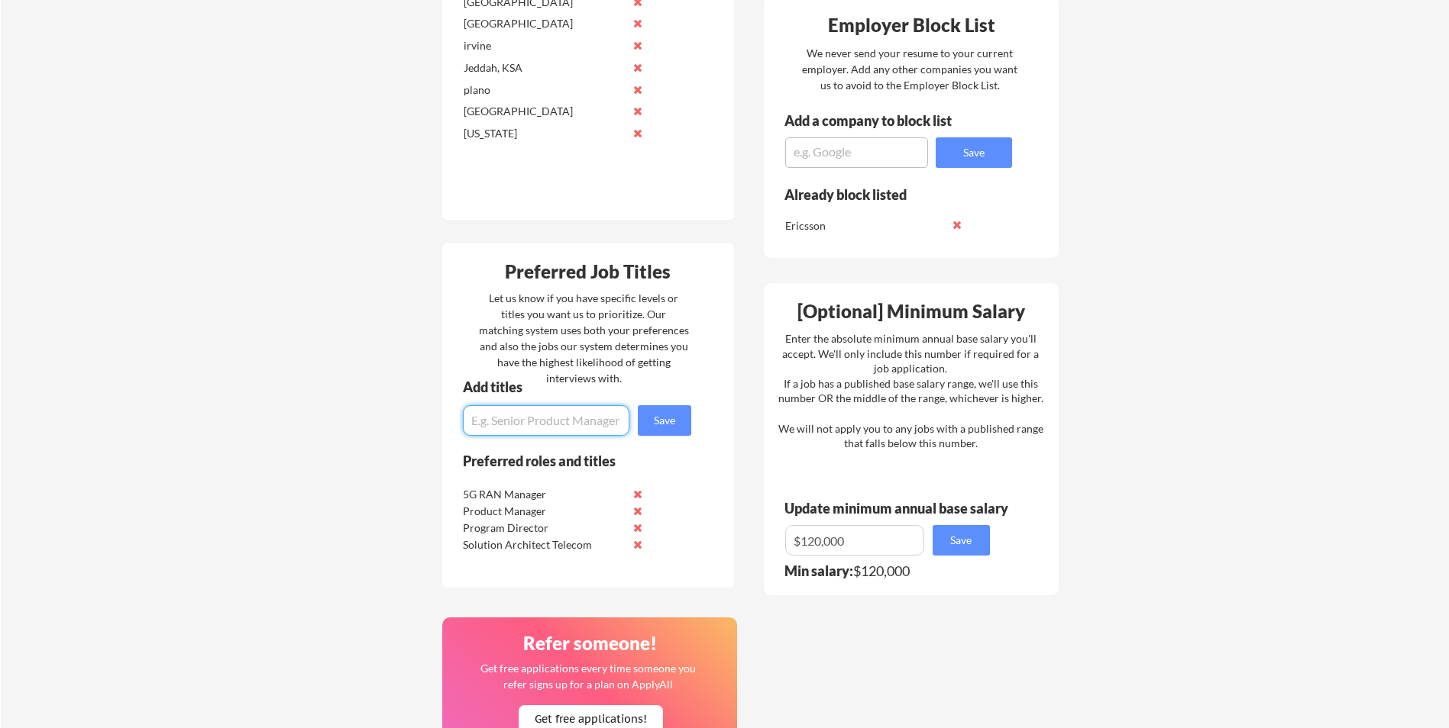
click at [511, 418] on input "input" at bounding box center [546, 420] width 166 height 31
type input "Wireless"
click at [675, 415] on button "Save" at bounding box center [664, 420] width 53 height 31
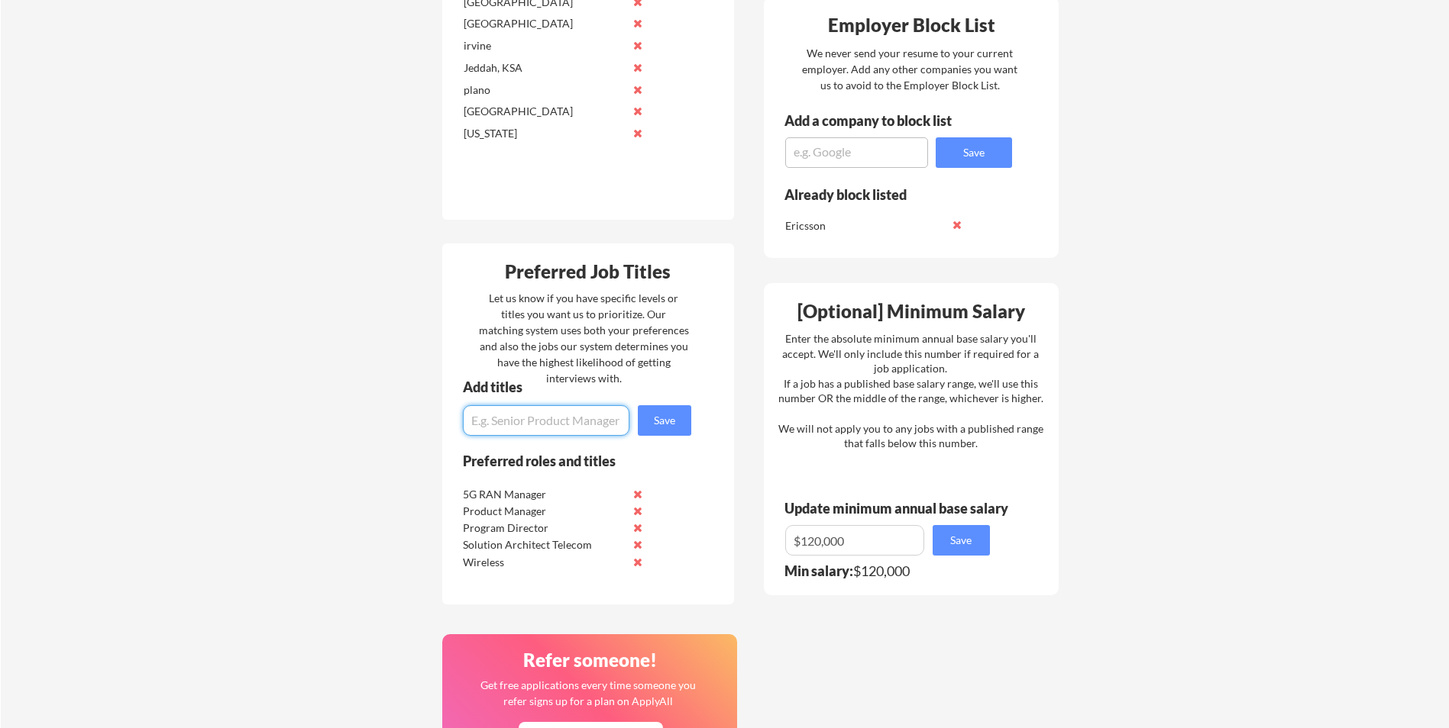
click at [536, 428] on input "input" at bounding box center [546, 420] width 166 height 31
type input "R"
type input "Telecom"
click at [659, 412] on button "Save" at bounding box center [664, 420] width 53 height 31
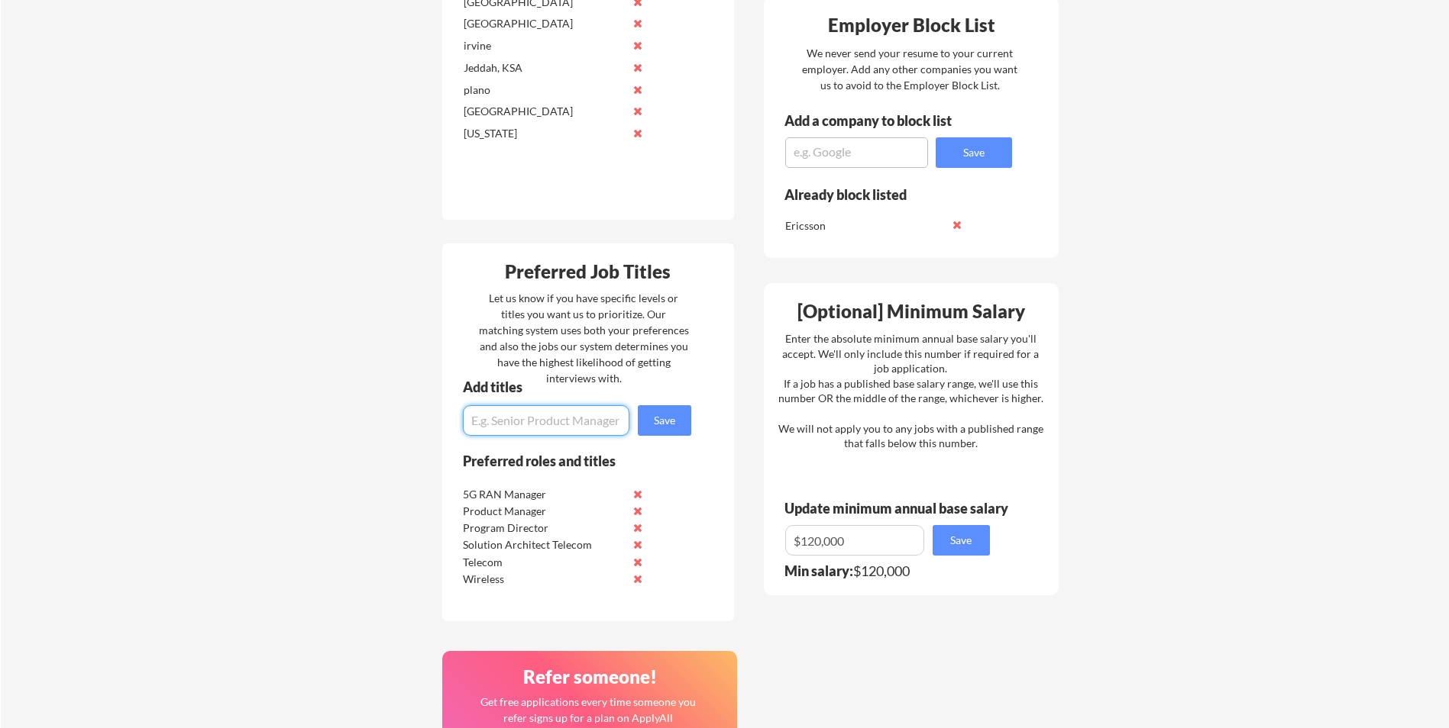
click at [557, 418] on input "input" at bounding box center [546, 420] width 166 height 31
type input "Sales"
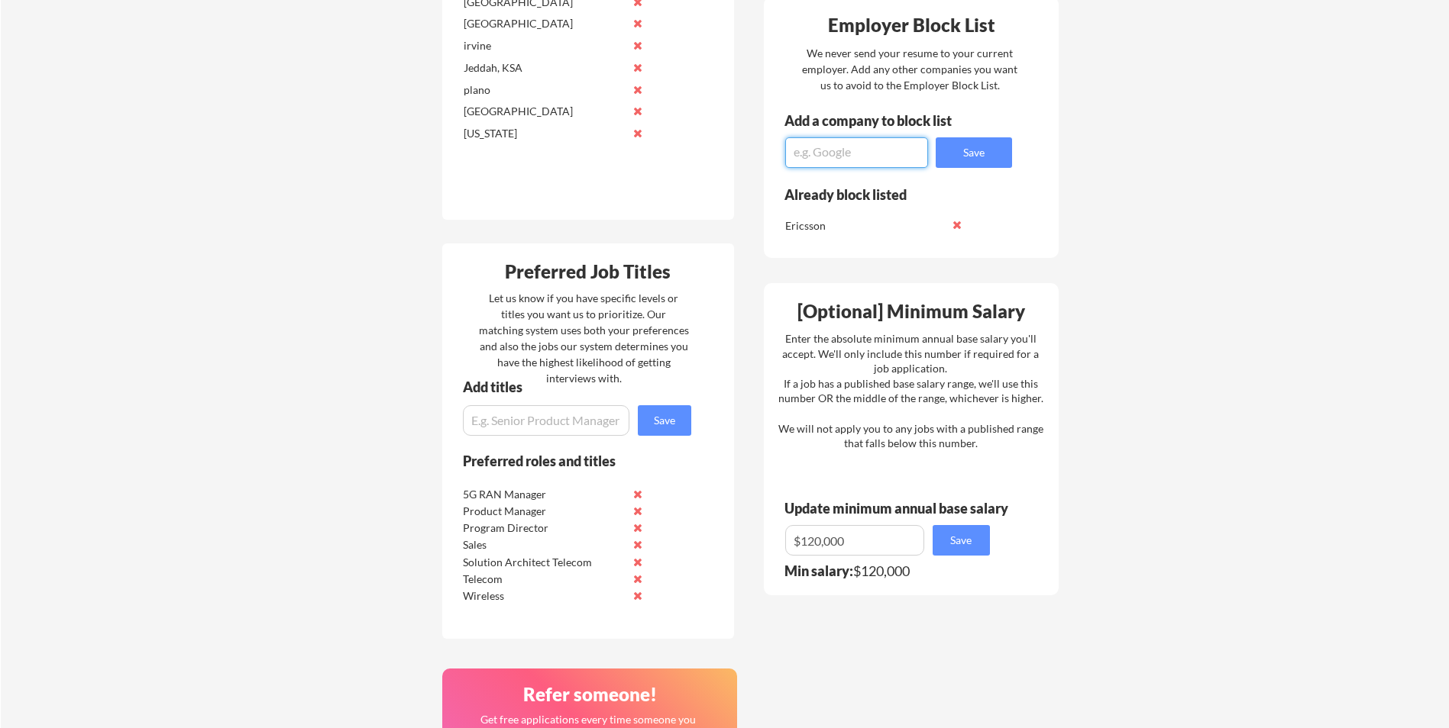
click at [838, 154] on textarea at bounding box center [856, 152] width 143 height 31
type textarea "NextGen/GTA"
click at [978, 158] on button "Save" at bounding box center [973, 152] width 76 height 31
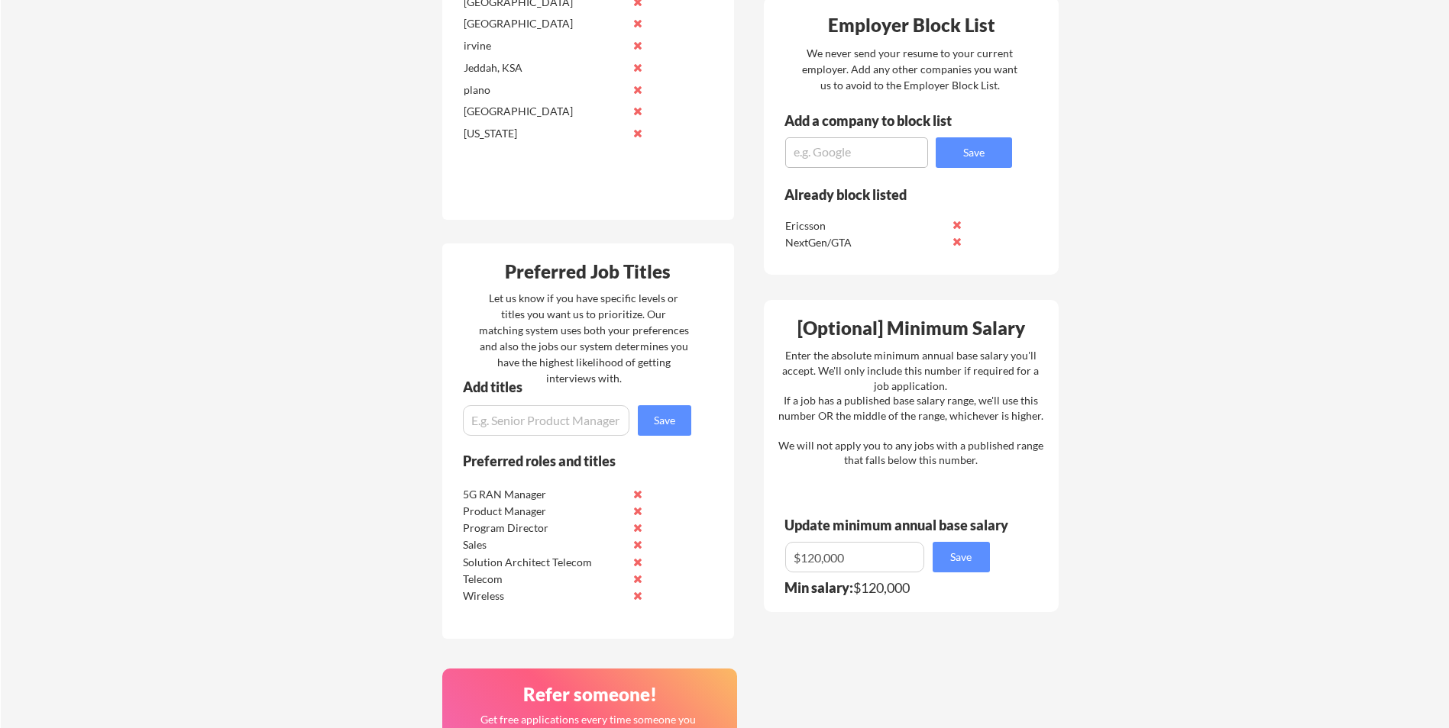
click at [882, 166] on textarea at bounding box center [856, 152] width 143 height 31
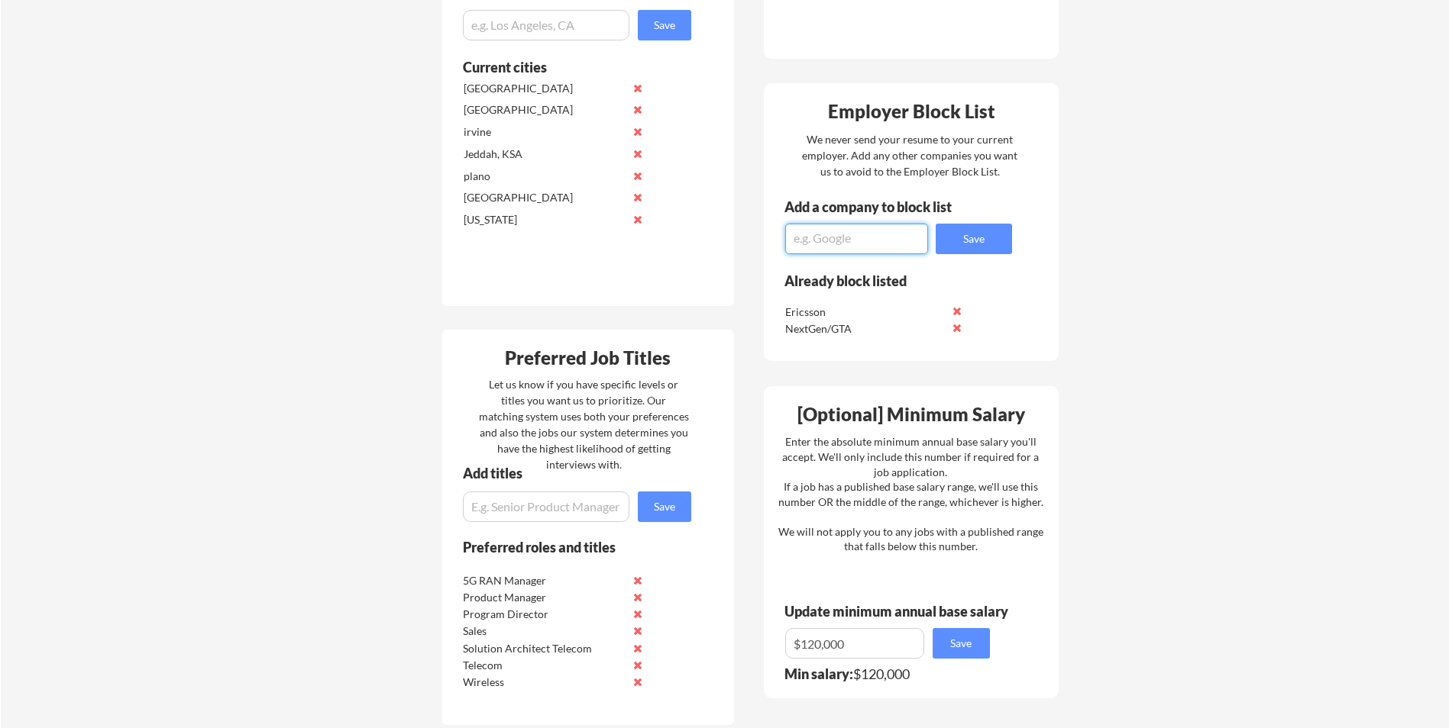
scroll to position [535, 0]
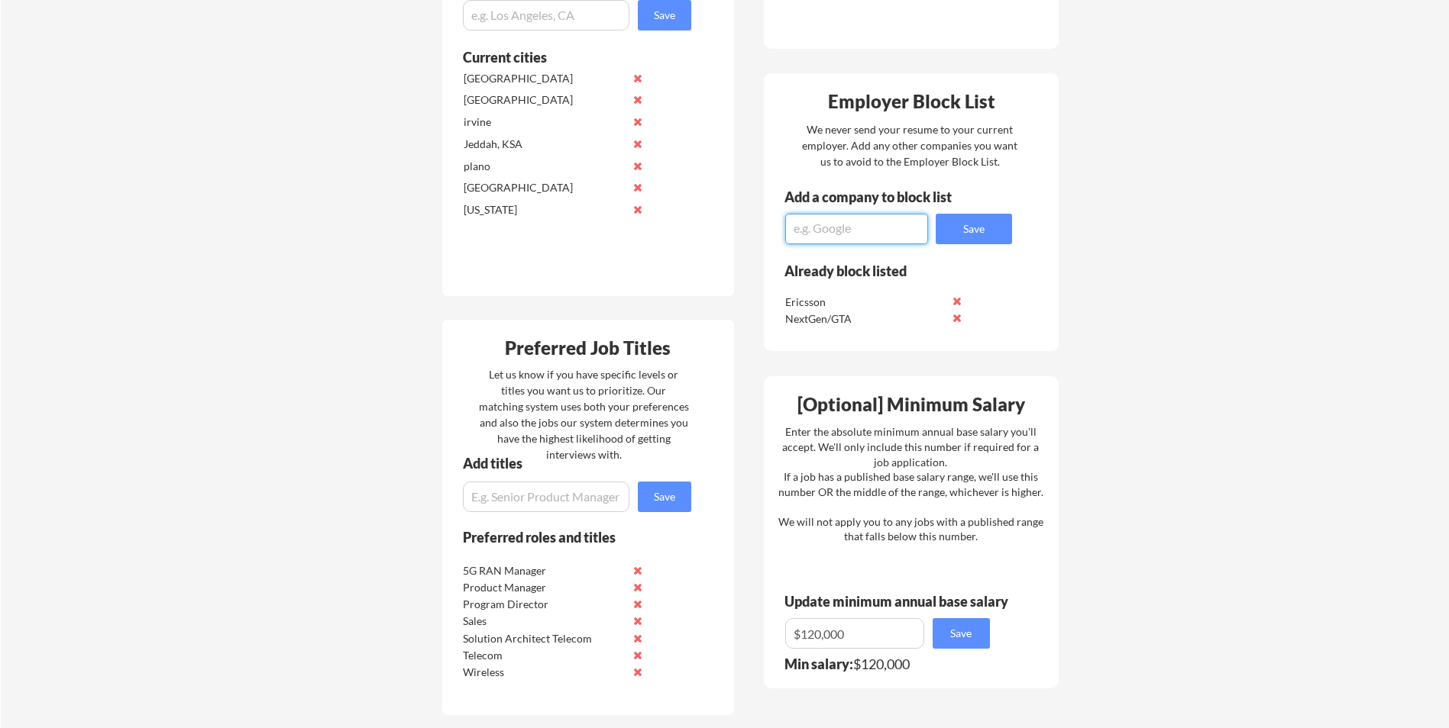
click at [534, 502] on input "input" at bounding box center [546, 497] width 166 height 31
type input "U"
type input "DOD"
click at [657, 496] on button "Save" at bounding box center [664, 497] width 53 height 31
